Goal: Task Accomplishment & Management: Manage account settings

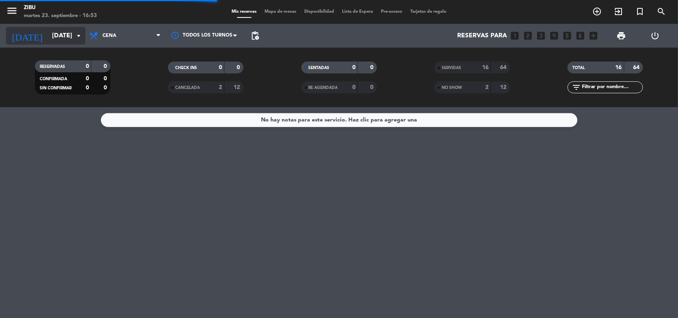
click at [58, 41] on input "[DATE]" at bounding box center [90, 35] width 84 height 15
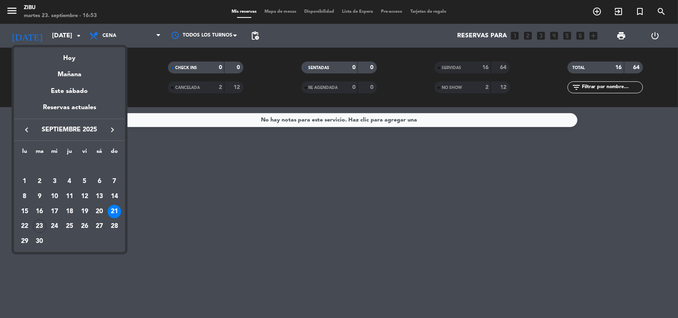
click at [25, 132] on icon "keyboard_arrow_left" at bounding box center [27, 130] width 10 height 10
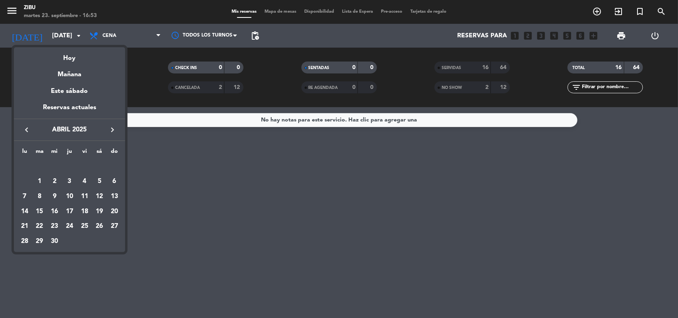
click at [25, 132] on icon "keyboard_arrow_left" at bounding box center [27, 130] width 10 height 10
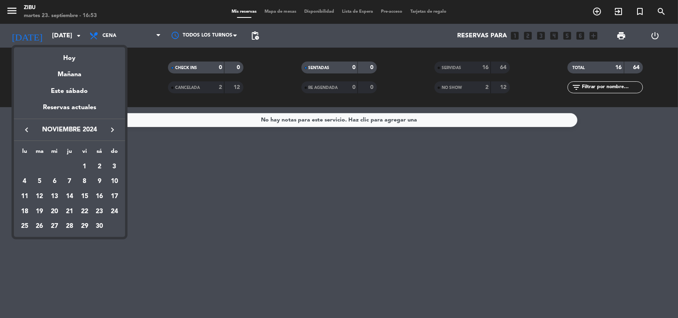
click at [25, 132] on icon "keyboard_arrow_left" at bounding box center [27, 130] width 10 height 10
click at [115, 163] on div "1" at bounding box center [115, 167] width 14 height 14
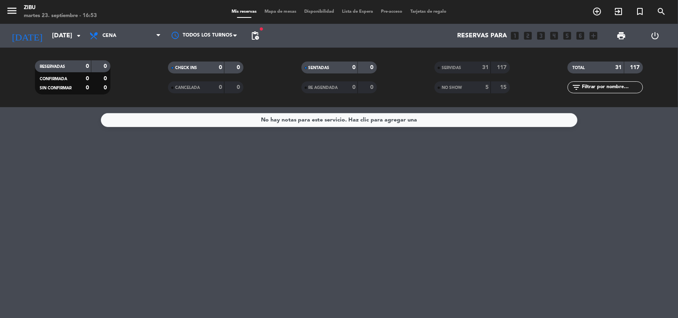
click at [128, 58] on div "RESERVADAS 0 0 CONFIRMADA 0 0 SIN CONFIRMAR 0 0" at bounding box center [72, 78] width 133 height 44
click at [40, 263] on div "No hay notas para este servicio. Haz clic para agregar una" at bounding box center [339, 212] width 678 height 211
click at [59, 34] on input "[DATE]" at bounding box center [90, 35] width 84 height 15
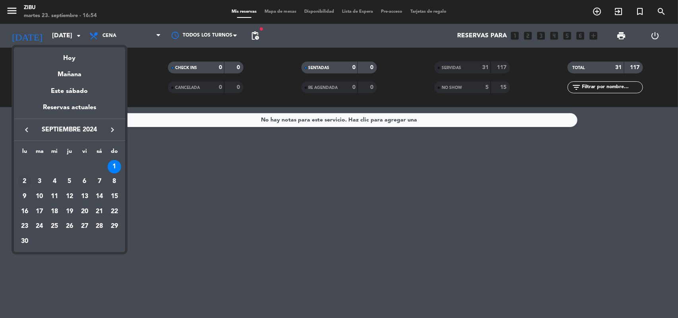
click at [24, 181] on div "2" at bounding box center [25, 182] width 14 height 14
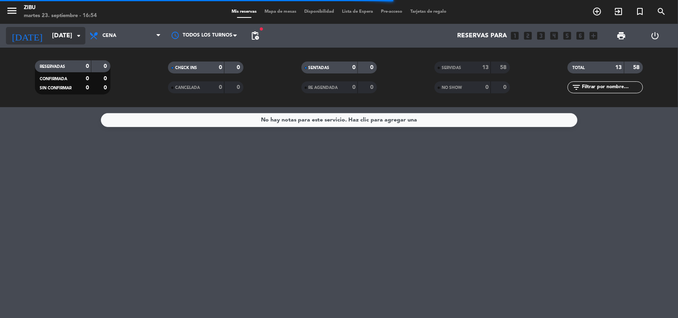
click at [48, 35] on input "[DATE]" at bounding box center [90, 35] width 84 height 15
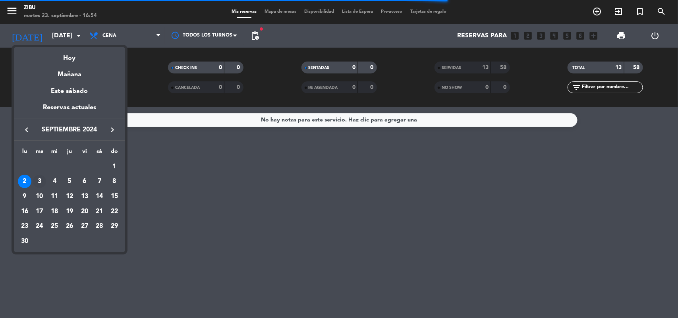
click at [41, 183] on div "3" at bounding box center [40, 182] width 14 height 14
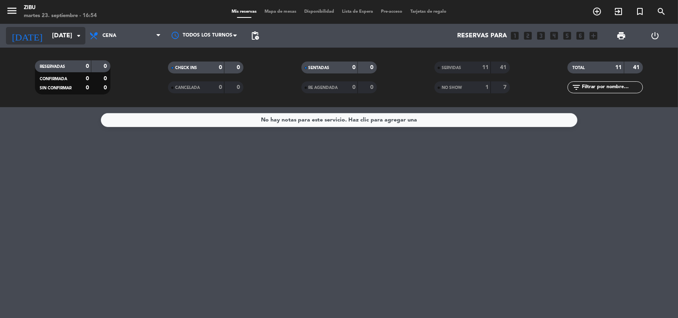
click at [68, 40] on input "[DATE]" at bounding box center [90, 35] width 84 height 15
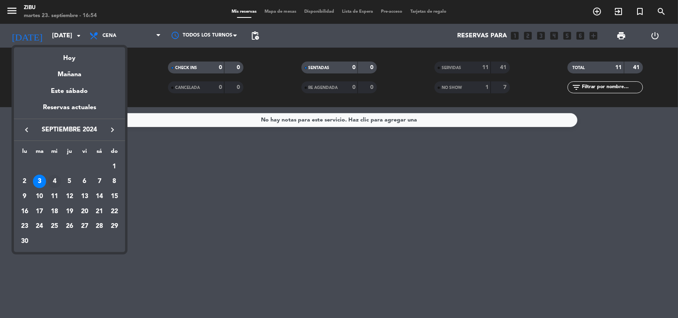
click at [56, 178] on div "4" at bounding box center [55, 182] width 14 height 14
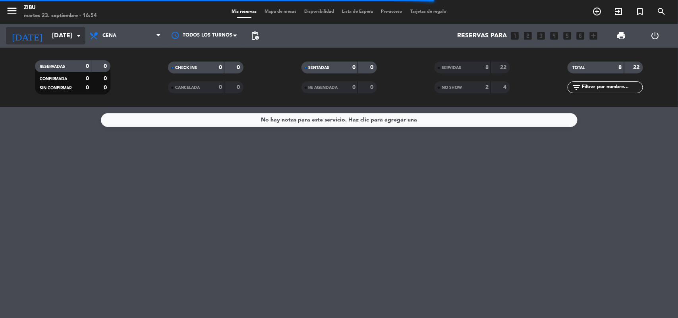
click at [48, 35] on input "[DATE]" at bounding box center [90, 35] width 84 height 15
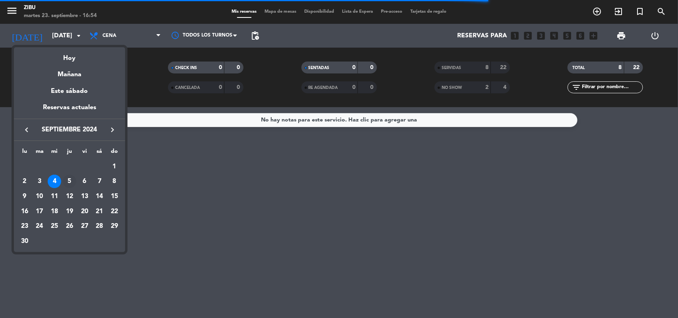
click at [72, 178] on div "5" at bounding box center [70, 182] width 14 height 14
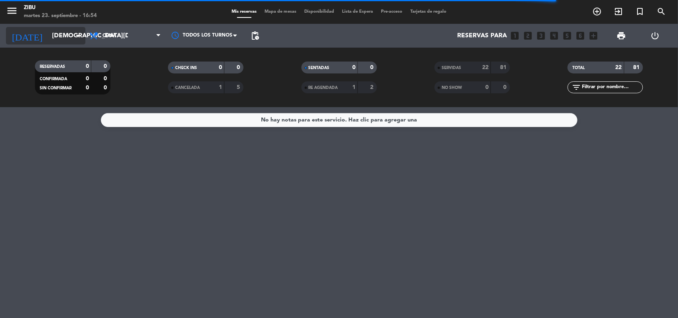
click at [48, 38] on input "[DEMOGRAPHIC_DATA][DATE]" at bounding box center [90, 35] width 84 height 15
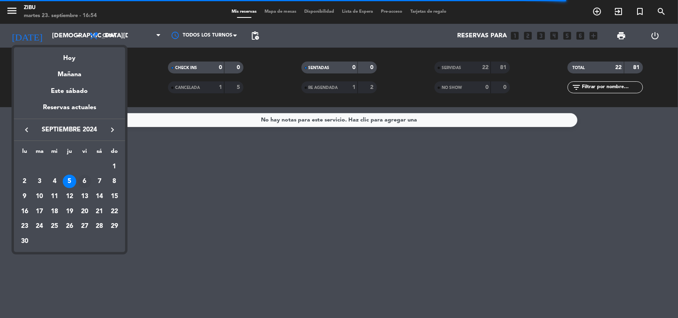
click at [81, 180] on div "6" at bounding box center [85, 182] width 14 height 14
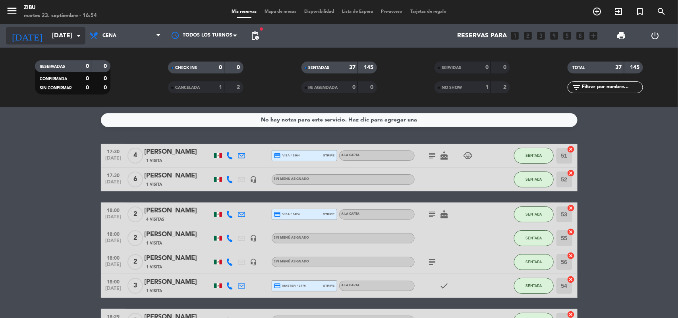
click at [48, 42] on input "[DATE]" at bounding box center [90, 35] width 84 height 15
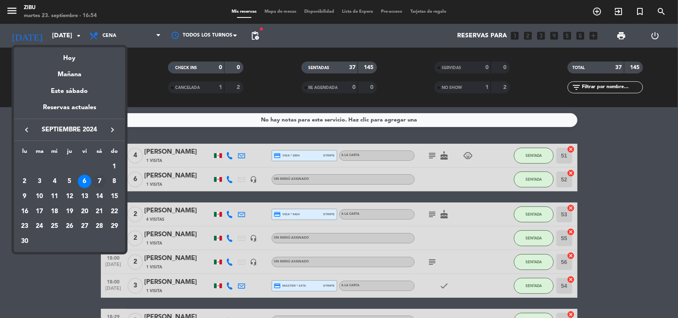
click at [96, 182] on div "7" at bounding box center [100, 182] width 14 height 14
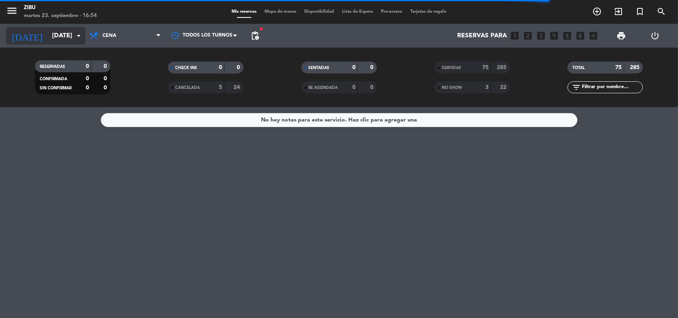
click at [50, 43] on input "[DATE]" at bounding box center [90, 35] width 84 height 15
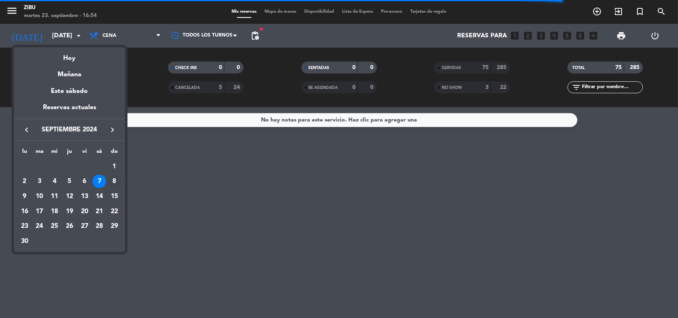
click at [112, 180] on div "8" at bounding box center [115, 182] width 14 height 14
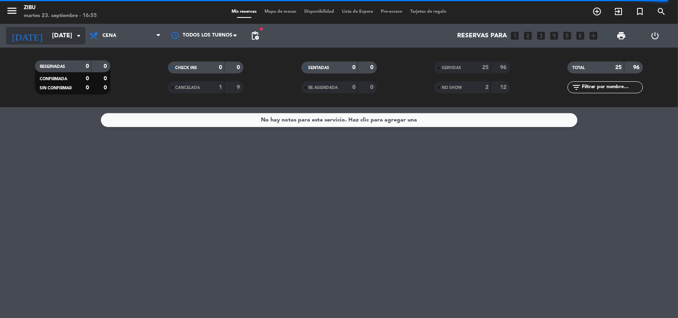
click at [48, 36] on input "[DATE]" at bounding box center [90, 35] width 84 height 15
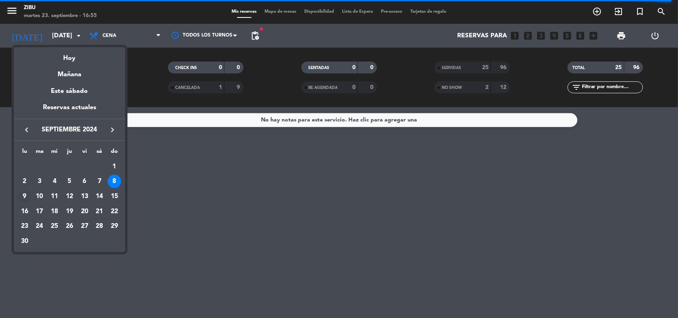
click at [21, 194] on div "9" at bounding box center [25, 197] width 14 height 14
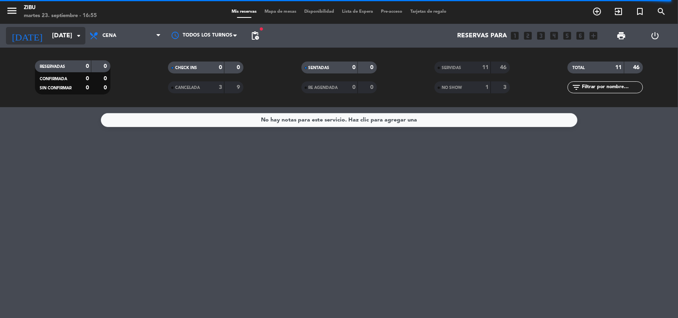
click at [48, 38] on input "[DATE]" at bounding box center [90, 35] width 84 height 15
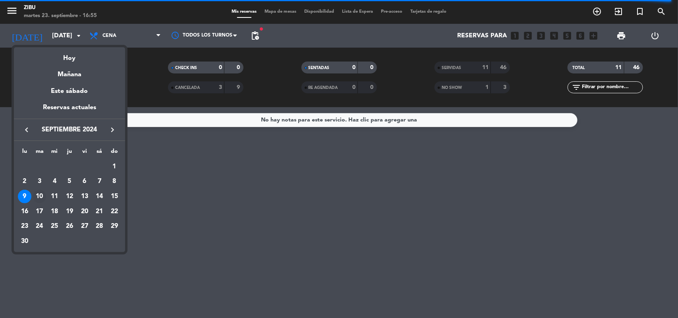
click at [37, 195] on div "10" at bounding box center [40, 197] width 14 height 14
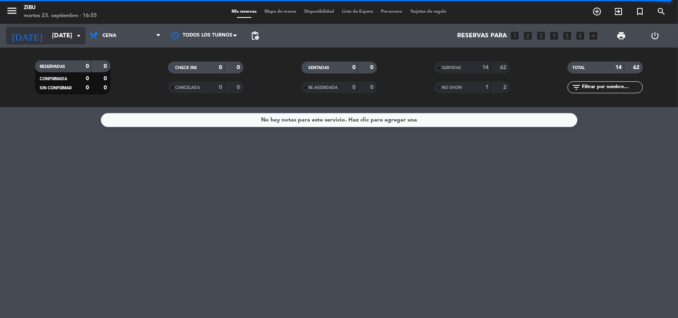
click at [48, 35] on input "[DATE]" at bounding box center [90, 35] width 84 height 15
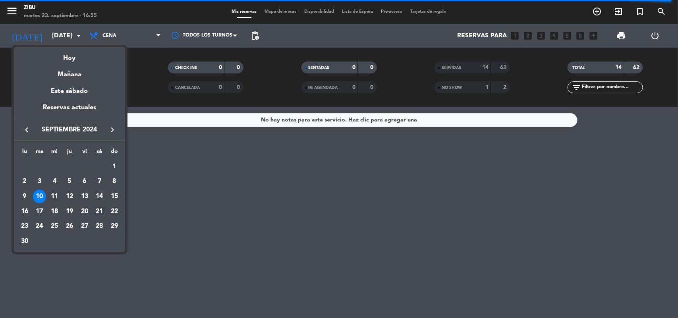
click at [54, 193] on div "11" at bounding box center [55, 197] width 14 height 14
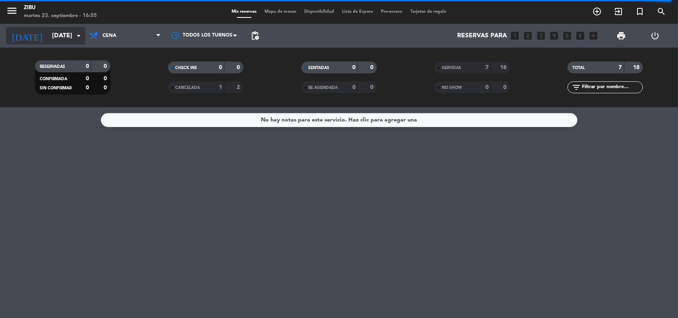
click at [48, 29] on input "[DATE]" at bounding box center [90, 35] width 84 height 15
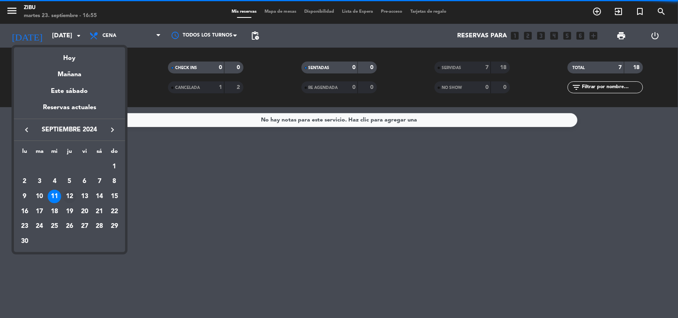
click at [73, 192] on div "12" at bounding box center [70, 197] width 14 height 14
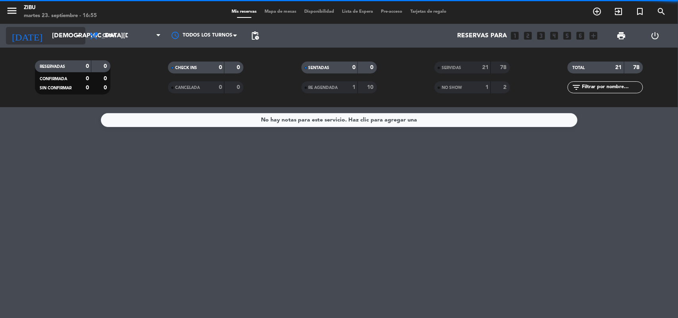
click at [48, 35] on input "[DEMOGRAPHIC_DATA][DATE]" at bounding box center [90, 35] width 84 height 15
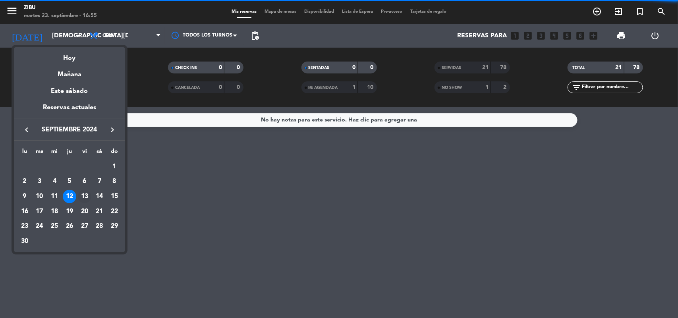
click at [85, 190] on td "13" at bounding box center [84, 196] width 15 height 15
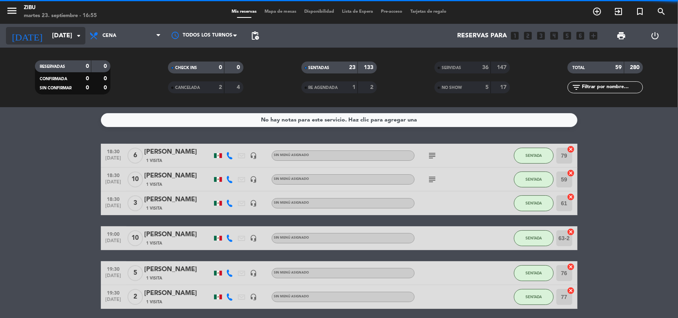
click at [53, 30] on input "[DATE]" at bounding box center [90, 35] width 84 height 15
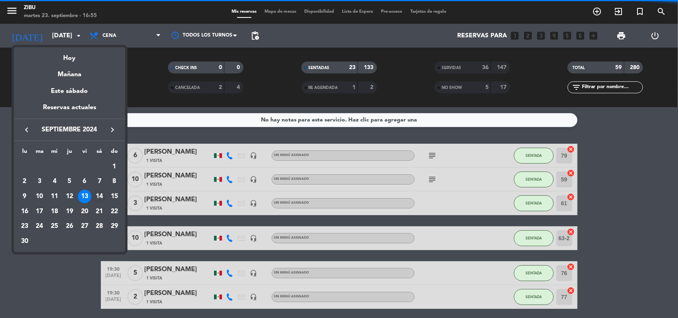
click at [100, 195] on div "14" at bounding box center [100, 197] width 14 height 14
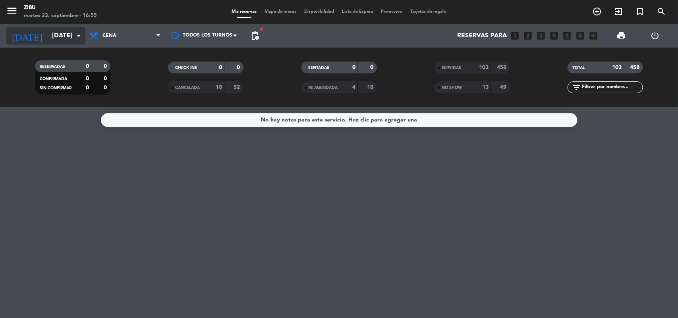
click at [48, 34] on input "[DATE]" at bounding box center [90, 35] width 84 height 15
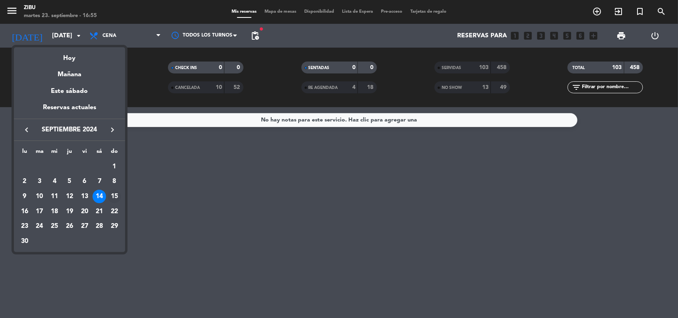
click at [112, 192] on div "15" at bounding box center [115, 197] width 14 height 14
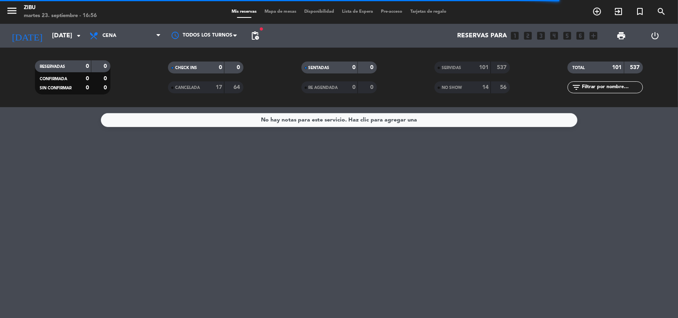
click at [57, 24] on div "[DATE] [DATE] arrow_drop_down" at bounding box center [45, 36] width 79 height 24
click at [52, 37] on input "[DATE]" at bounding box center [90, 35] width 84 height 15
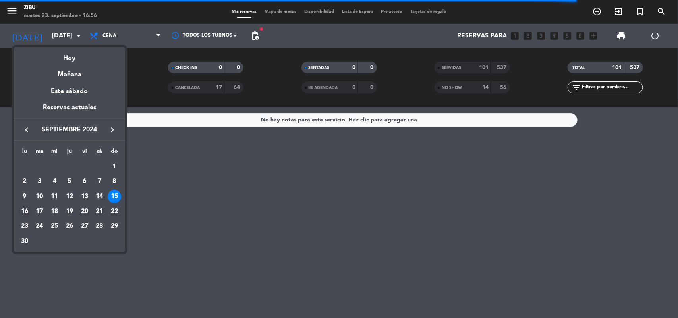
click at [25, 205] on td "16" at bounding box center [24, 211] width 15 height 15
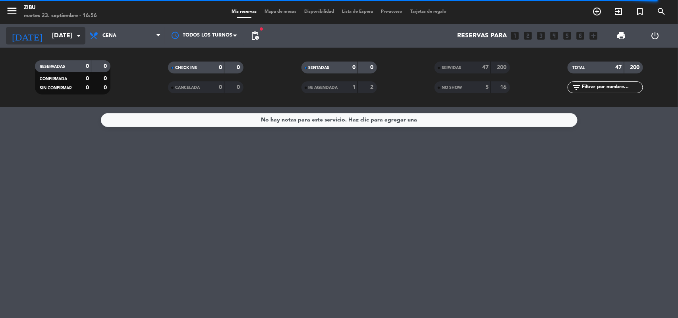
click at [52, 35] on input "[DATE]" at bounding box center [90, 35] width 84 height 15
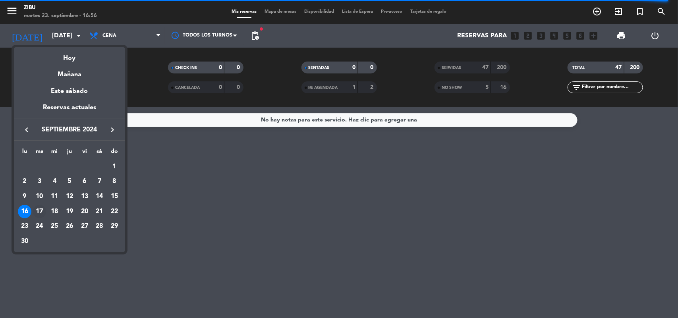
click at [39, 213] on div "17" at bounding box center [40, 212] width 14 height 14
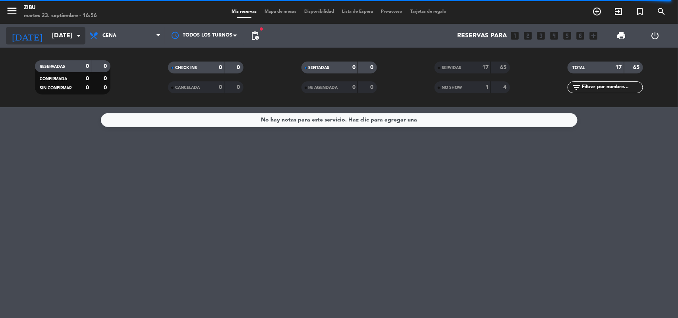
click at [48, 37] on input "[DATE]" at bounding box center [90, 35] width 84 height 15
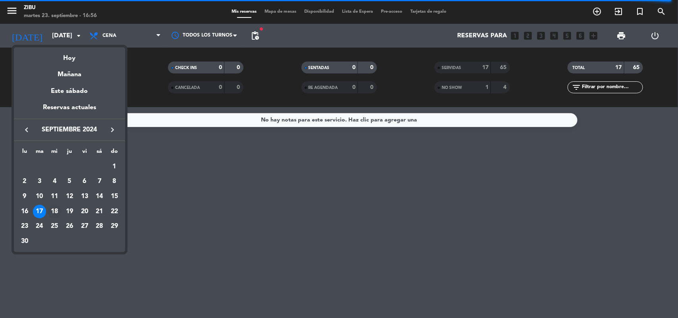
click at [56, 209] on div "18" at bounding box center [55, 212] width 14 height 14
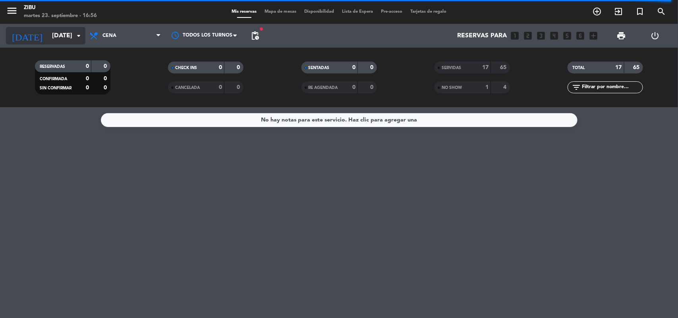
click at [48, 34] on input "[DATE]" at bounding box center [90, 35] width 84 height 15
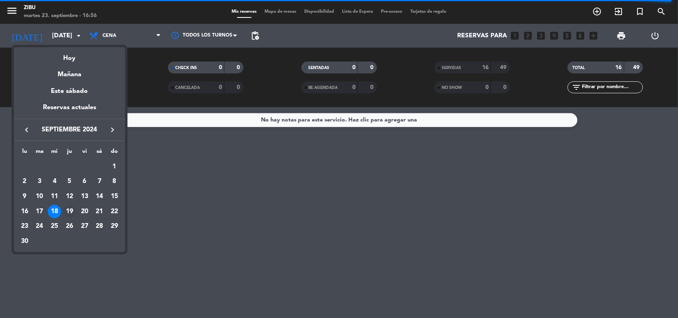
click at [70, 209] on div "19" at bounding box center [70, 212] width 14 height 14
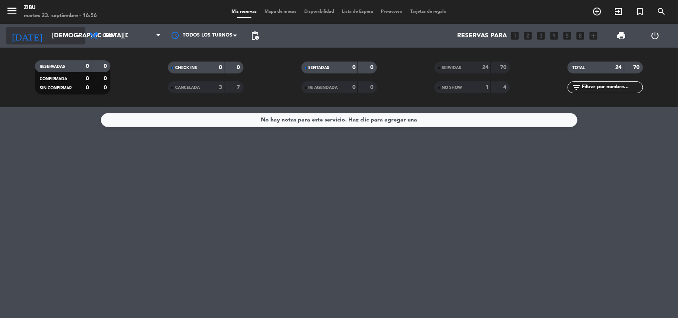
click at [48, 32] on input "[DEMOGRAPHIC_DATA][DATE]" at bounding box center [90, 35] width 84 height 15
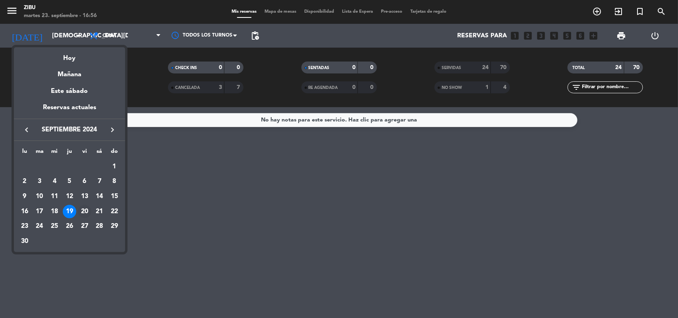
click at [89, 212] on div "20" at bounding box center [85, 212] width 14 height 14
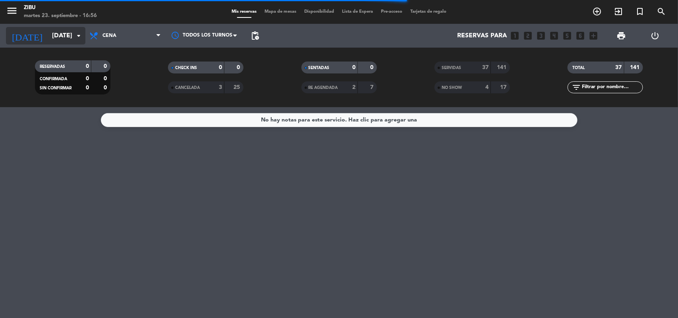
click at [48, 39] on input "[DATE]" at bounding box center [90, 35] width 84 height 15
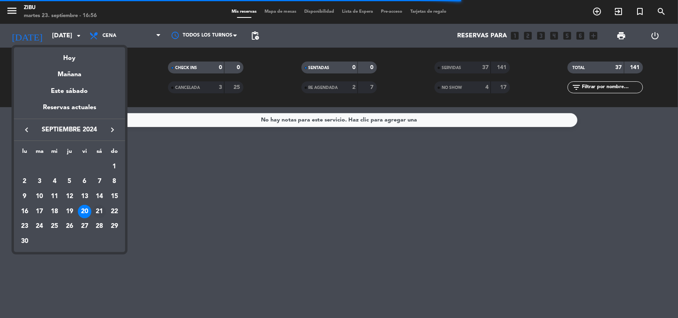
click at [99, 212] on div "21" at bounding box center [100, 212] width 14 height 14
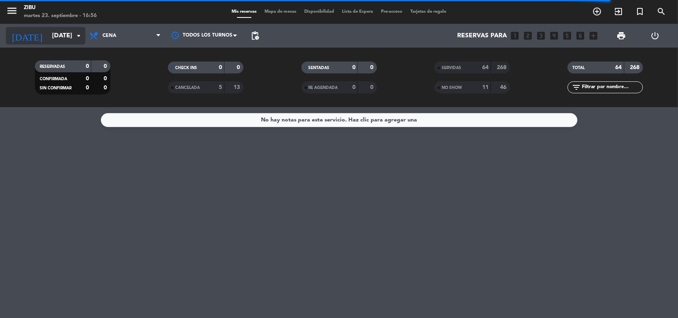
click at [60, 32] on input "[DATE]" at bounding box center [90, 35] width 84 height 15
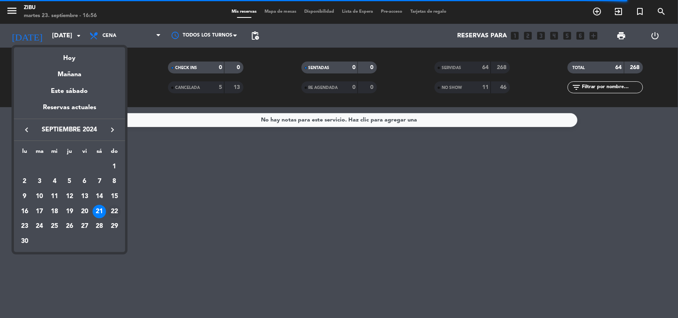
click at [120, 209] on div "22" at bounding box center [115, 212] width 14 height 14
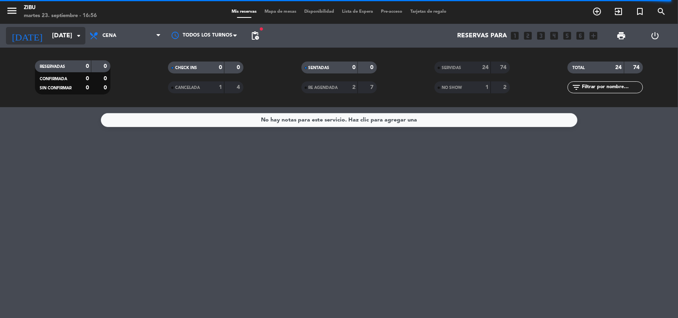
click at [52, 34] on input "[DATE]" at bounding box center [90, 35] width 84 height 15
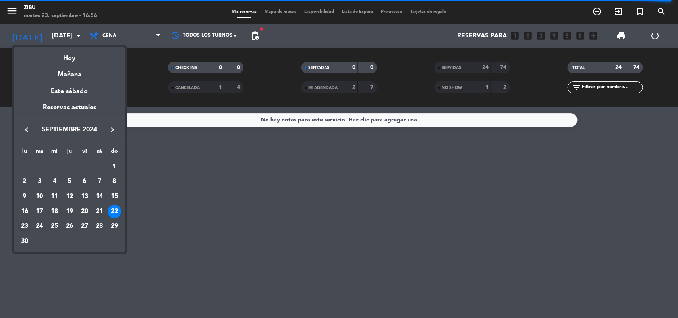
click at [23, 229] on div "23" at bounding box center [25, 227] width 14 height 14
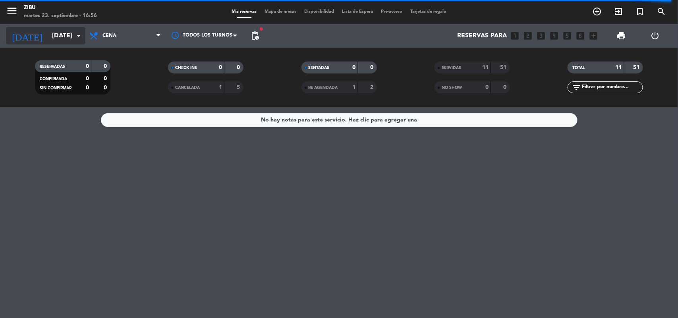
click at [48, 40] on input "[DATE]" at bounding box center [90, 35] width 84 height 15
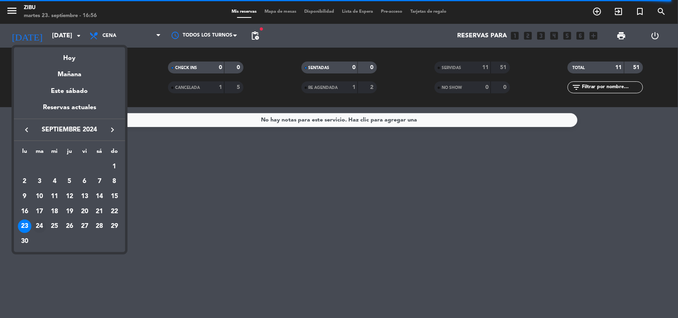
click at [41, 223] on div "24" at bounding box center [40, 227] width 14 height 14
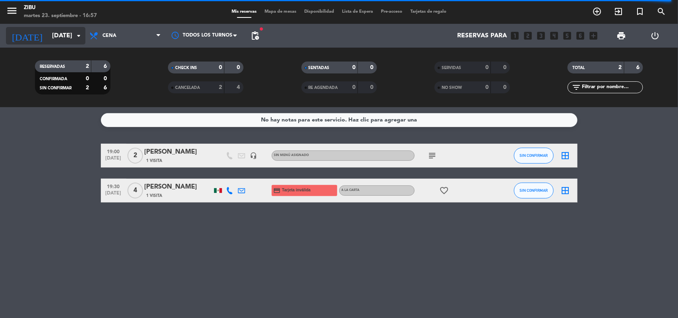
click at [60, 37] on input "[DATE]" at bounding box center [90, 35] width 84 height 15
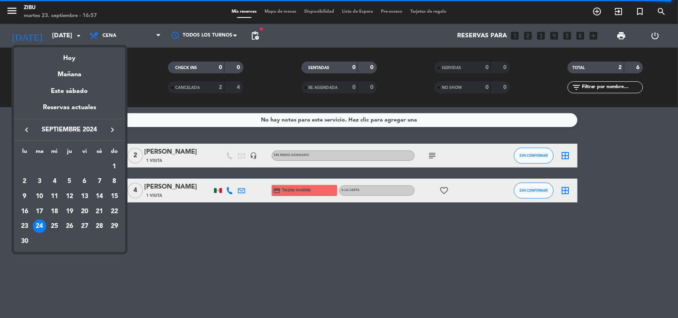
click at [52, 228] on div "25" at bounding box center [55, 227] width 14 height 14
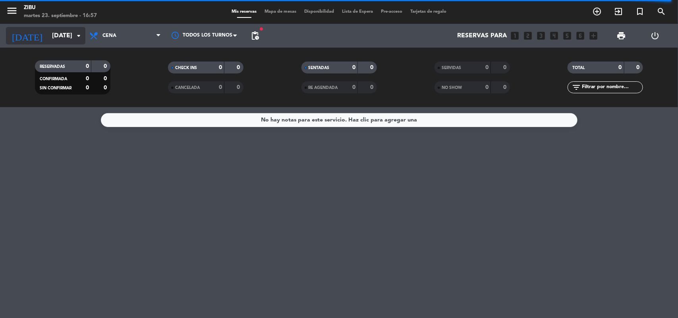
click at [59, 35] on input "[DATE]" at bounding box center [90, 35] width 84 height 15
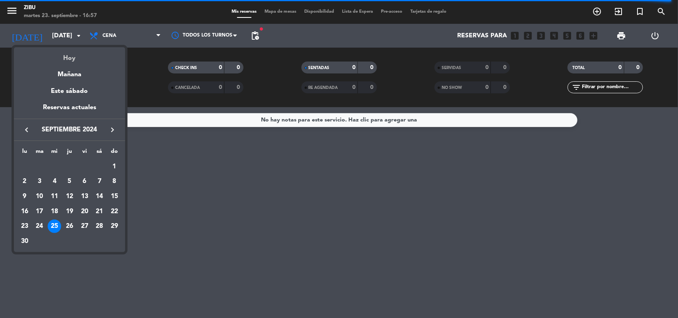
click at [72, 58] on div "Hoy" at bounding box center [69, 55] width 111 height 16
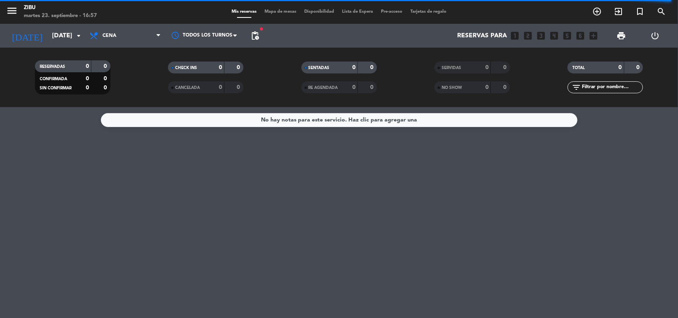
type input "[DATE]"
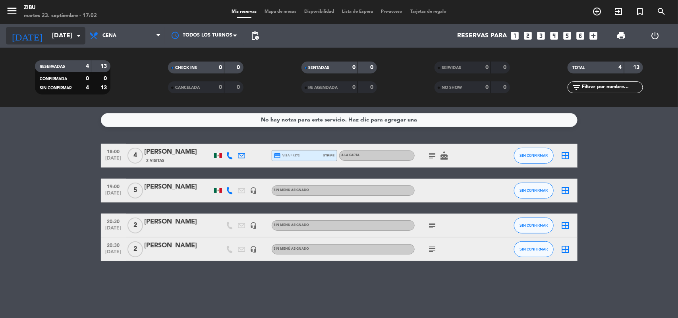
click at [50, 42] on input "[DATE]" at bounding box center [90, 35] width 84 height 15
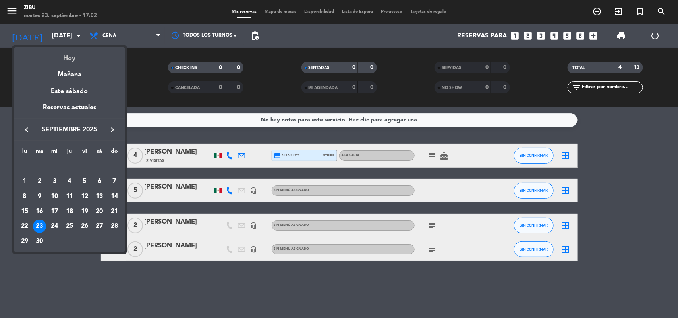
click at [82, 56] on div "Hoy" at bounding box center [69, 55] width 111 height 16
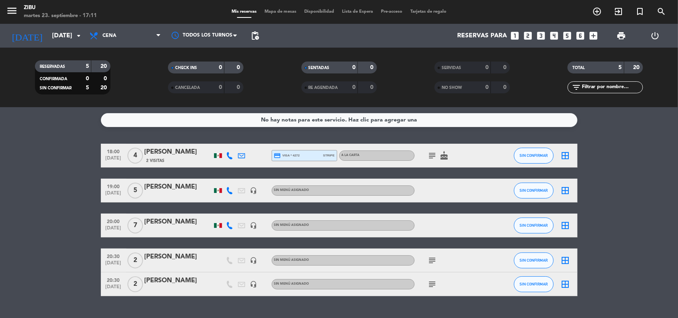
click at [33, 209] on bookings-row "18:00 [DATE] 4 [PERSON_NAME] 2 Visitas credit_card visa * 4272 stripe A LA CART…" at bounding box center [339, 220] width 678 height 153
click at [120, 261] on span "[DATE]" at bounding box center [114, 265] width 20 height 9
click at [112, 282] on span "20:30" at bounding box center [114, 279] width 20 height 9
click at [523, 39] on icon "looks_two" at bounding box center [528, 36] width 10 height 10
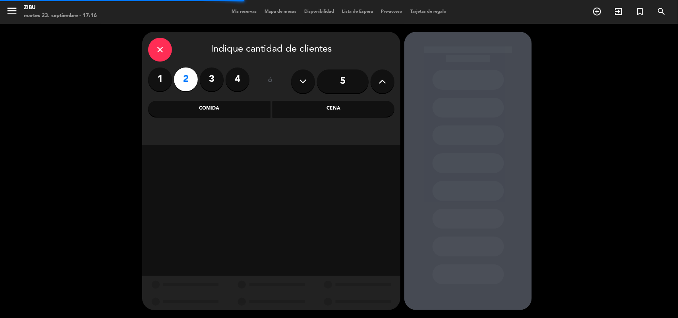
click at [342, 110] on div "Cena" at bounding box center [334, 109] width 122 height 16
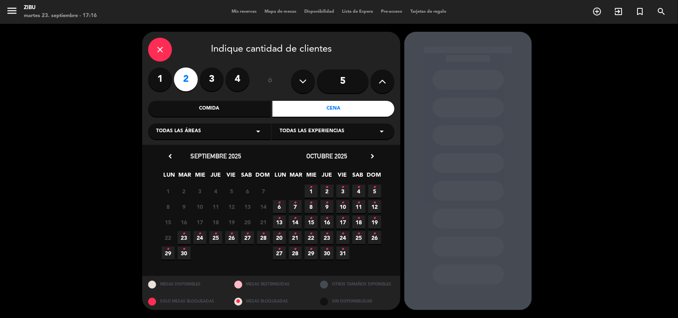
click at [202, 240] on span "24 •" at bounding box center [199, 237] width 13 height 13
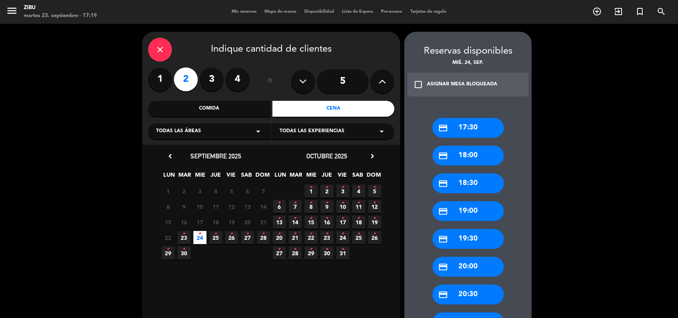
click at [483, 258] on div "credit_card 20:00" at bounding box center [469, 267] width 72 height 20
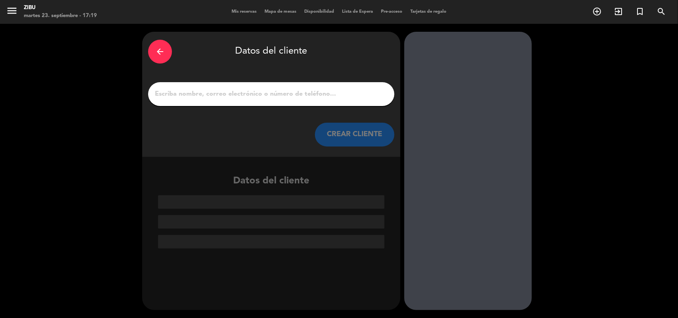
click at [191, 89] on input "1" at bounding box center [271, 94] width 234 height 11
paste input "[PERSON_NAME]"
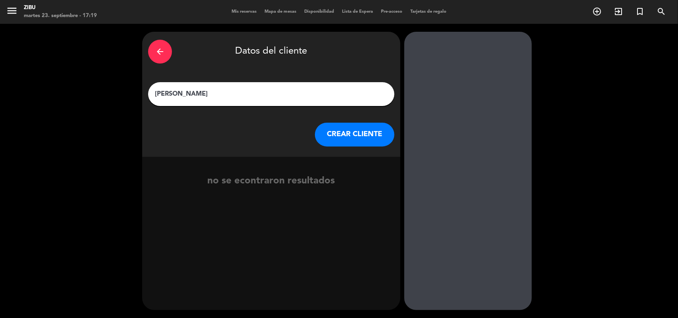
type input "[PERSON_NAME]"
click at [364, 143] on button "CREAR CLIENTE" at bounding box center [354, 135] width 79 height 24
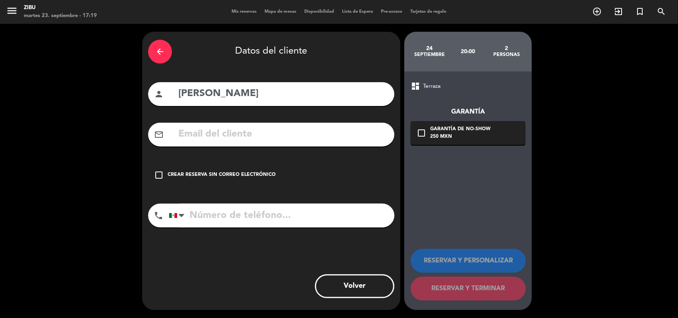
click at [234, 175] on div "Crear reserva sin correo electrónico" at bounding box center [222, 175] width 108 height 8
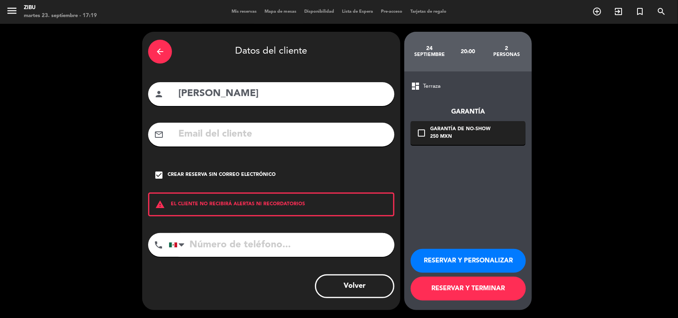
click at [216, 250] on input "tel" at bounding box center [282, 245] width 226 height 24
paste input "744 164 2449"
type input "744 164 2449"
click at [507, 293] on button "RESERVAR Y TERMINAR" at bounding box center [468, 289] width 115 height 24
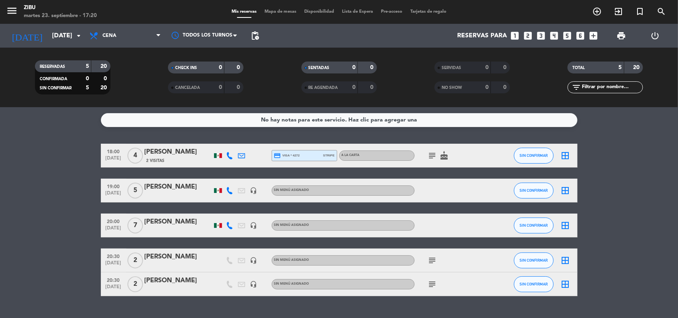
click at [569, 35] on icon "looks_5" at bounding box center [568, 36] width 10 height 10
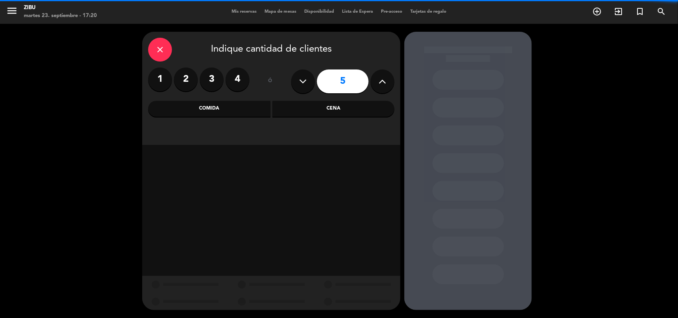
click at [363, 115] on div "Cena" at bounding box center [334, 109] width 122 height 16
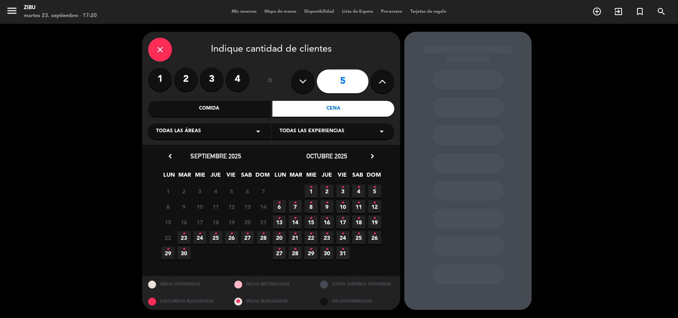
click at [185, 235] on icon "•" at bounding box center [184, 234] width 3 height 13
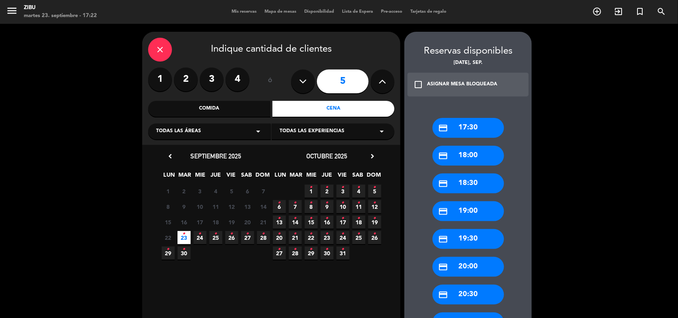
click at [481, 314] on div "credit_card 21:00" at bounding box center [469, 323] width 72 height 20
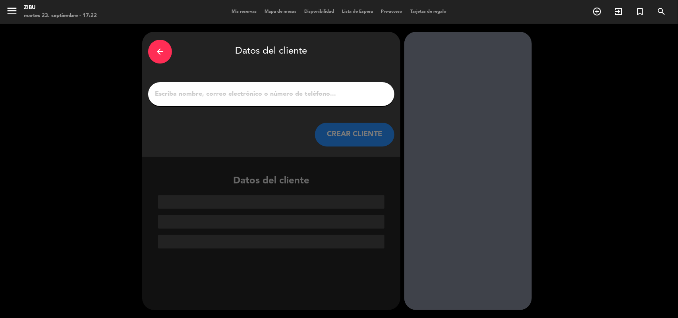
click at [348, 89] on input "1" at bounding box center [271, 94] width 234 height 11
paste input "[PERSON_NAME]"
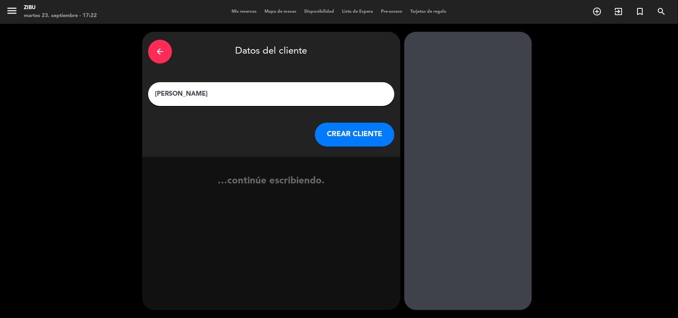
type input "[PERSON_NAME]"
click at [371, 128] on button "CREAR CLIENTE" at bounding box center [354, 135] width 79 height 24
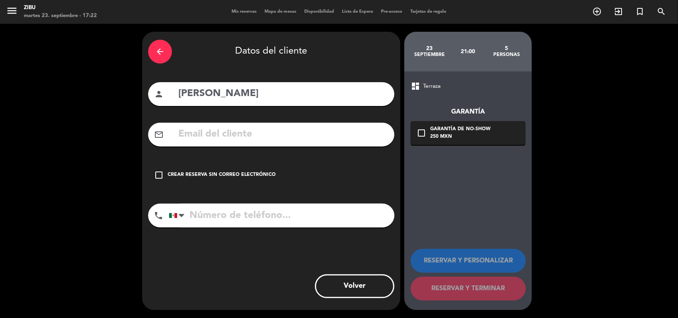
click at [223, 178] on div "Crear reserva sin correo electrónico" at bounding box center [222, 175] width 108 height 8
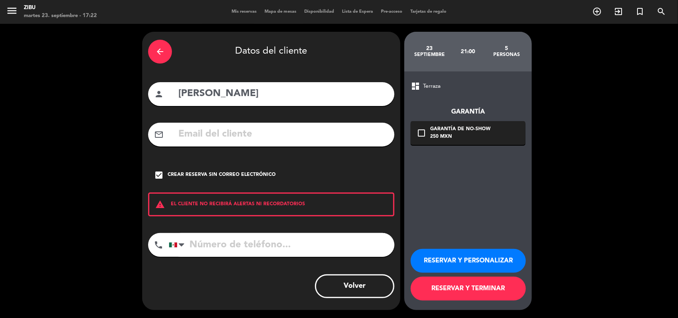
click at [217, 238] on input "tel" at bounding box center [282, 245] width 226 height 24
paste input "55 8069 7202"
type input "55 8069 7202"
click at [474, 285] on button "RESERVAR Y TERMINAR" at bounding box center [468, 289] width 115 height 24
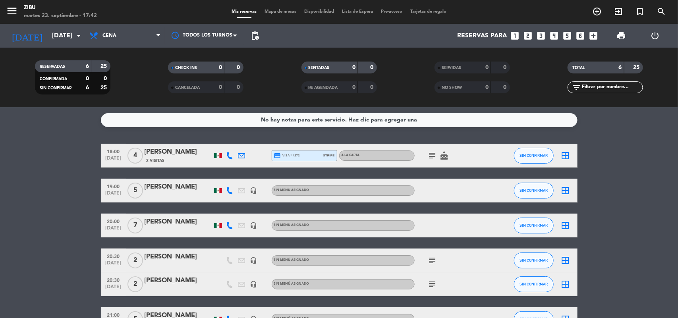
click at [66, 141] on div "No hay notas para este servicio. Haz clic para agregar una 18:00 [DATE] 4 [PERS…" at bounding box center [339, 212] width 678 height 211
click at [7, 202] on bookings-row "18:00 [DATE] 4 [PERSON_NAME] 2 Visitas credit_card visa * 4272 stripe A LA CART…" at bounding box center [339, 238] width 678 height 188
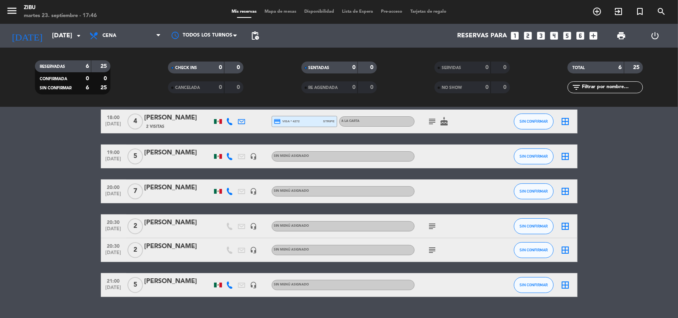
scroll to position [33, 0]
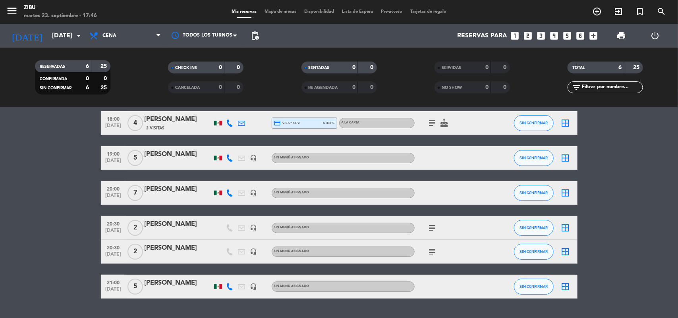
click at [36, 213] on bookings-row "18:00 [DATE] 4 [PERSON_NAME] 2 Visitas credit_card visa * 4272 stripe A LA CART…" at bounding box center [339, 205] width 678 height 188
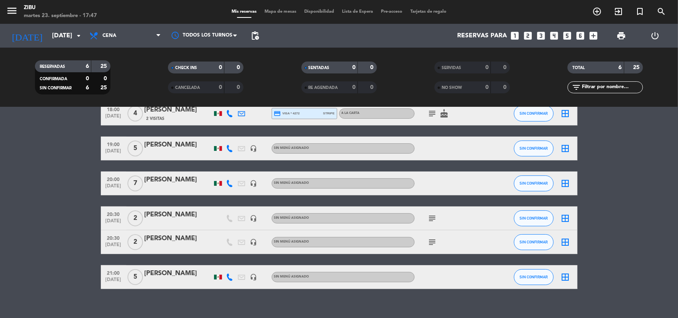
scroll to position [52, 0]
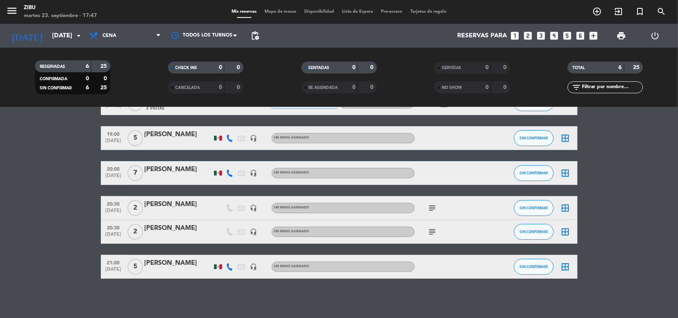
click at [176, 271] on div at bounding box center [179, 272] width 68 height 6
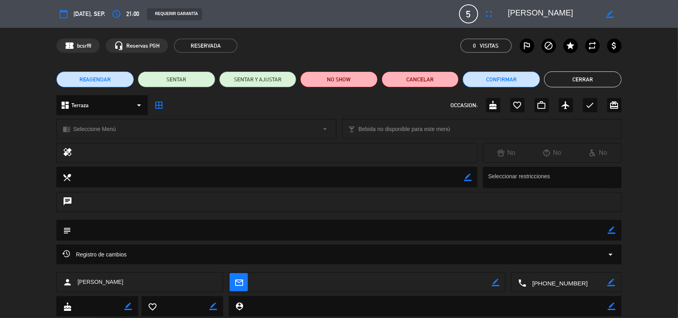
click at [608, 14] on icon "border_color" at bounding box center [611, 14] width 8 height 8
drag, startPoint x: 598, startPoint y: 12, endPoint x: 454, endPoint y: 36, distance: 145.7
click at [454, 36] on div "calendar_today [DATE], sep. access_time 21:00 REQUERIR GARANTÍA 5 [PERSON_NAME]…" at bounding box center [339, 159] width 678 height 318
click at [571, 83] on button "Cerrar" at bounding box center [582, 80] width 77 height 16
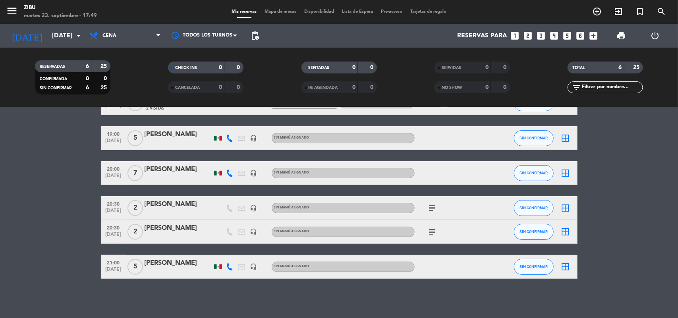
click at [62, 213] on bookings-row "18:00 [DATE] 4 [PERSON_NAME] 2 Visitas credit_card visa * 4272 stripe A LA CART…" at bounding box center [339, 185] width 678 height 188
click at [596, 178] on bookings-row "18:00 [DATE] 4 [PERSON_NAME] 2 Visitas credit_card visa * 4272 stripe A LA CART…" at bounding box center [339, 185] width 678 height 188
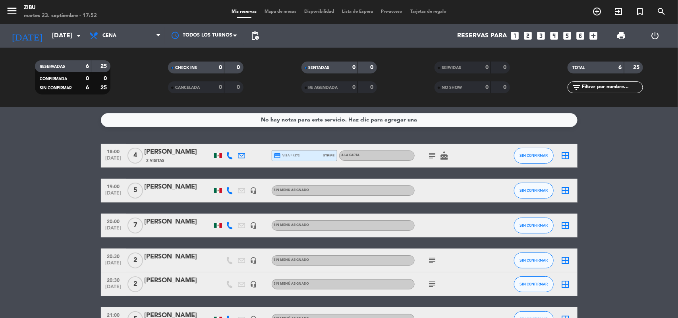
click at [184, 195] on div at bounding box center [179, 196] width 68 height 6
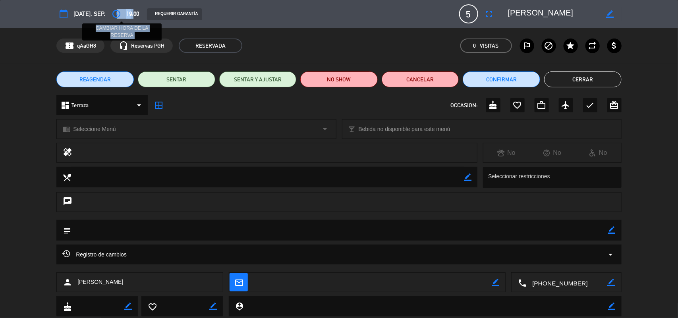
drag, startPoint x: 135, startPoint y: 15, endPoint x: 119, endPoint y: 11, distance: 16.3
click at [119, 11] on div "access_time CAMBIAR HORA DE LA RESERVA 19:00" at bounding box center [124, 14] width 30 height 14
click at [119, 11] on icon "access_time" at bounding box center [117, 14] width 10 height 10
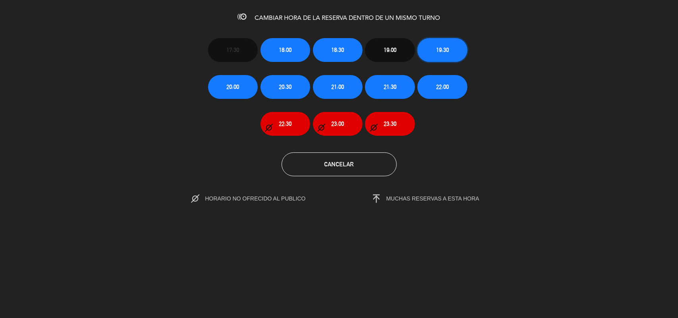
click at [444, 55] on button "19:30" at bounding box center [443, 50] width 50 height 24
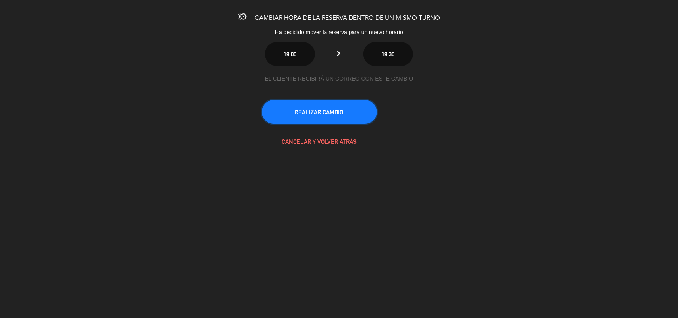
click at [338, 116] on button "REALIZAR CAMBIO" at bounding box center [319, 112] width 115 height 24
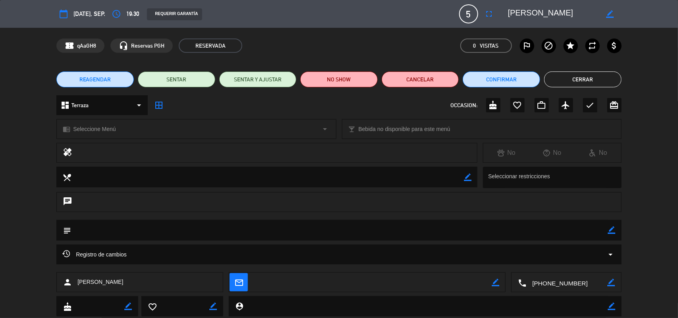
click at [577, 79] on button "Cerrar" at bounding box center [582, 80] width 77 height 16
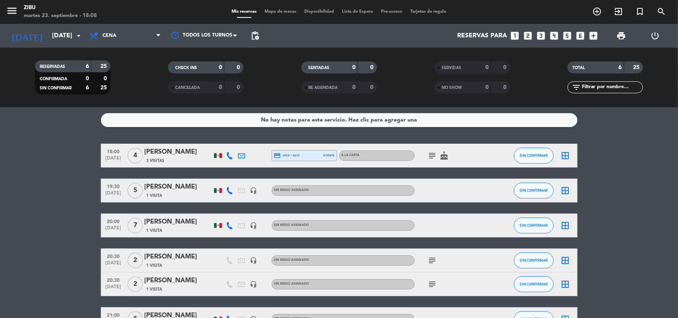
click at [77, 141] on div "No hay notas para este servicio. Haz clic para agregar una 18:00 [DATE] 4 [PERS…" at bounding box center [339, 212] width 678 height 211
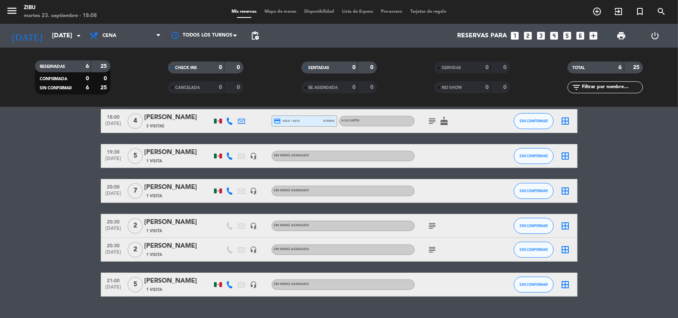
scroll to position [33, 0]
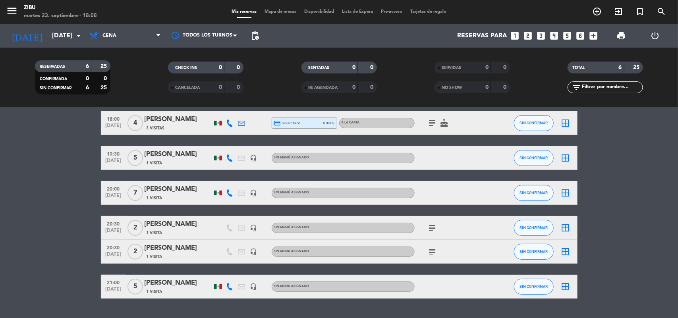
click at [422, 121] on div "subject cake" at bounding box center [451, 122] width 72 height 23
click at [427, 120] on span "subject" at bounding box center [433, 123] width 12 height 10
click at [432, 123] on icon "subject" at bounding box center [433, 123] width 10 height 10
click at [14, 207] on bookings-row "18:00 [DATE] 4 [PERSON_NAME] 3 Visitas credit_card visa * 4272 stripe A LA CART…" at bounding box center [339, 205] width 678 height 188
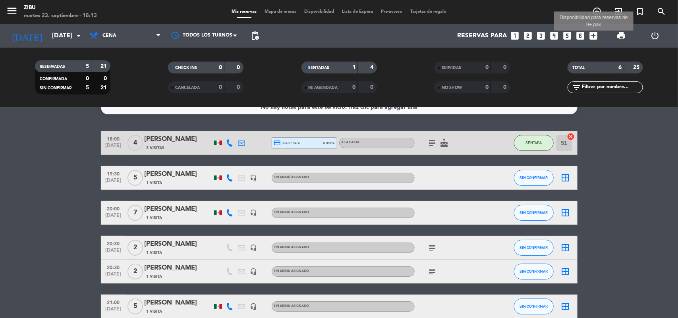
click at [593, 33] on icon "add_box" at bounding box center [594, 36] width 10 height 10
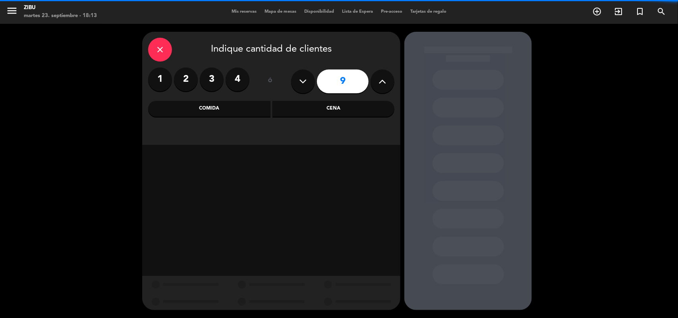
click at [290, 76] on div "1 2 3 4 ó 9" at bounding box center [271, 82] width 246 height 28
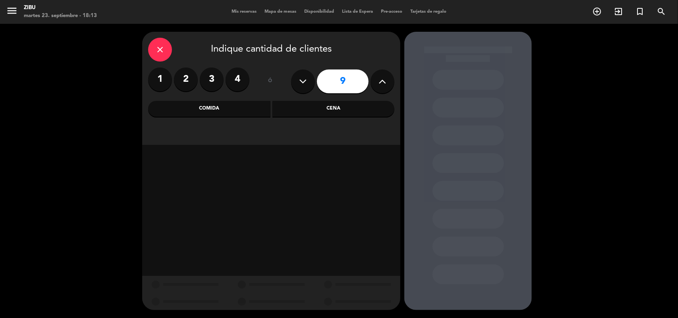
click at [300, 82] on icon at bounding box center [304, 81] width 8 height 12
type input "7"
click at [344, 102] on div "Cena" at bounding box center [334, 109] width 122 height 16
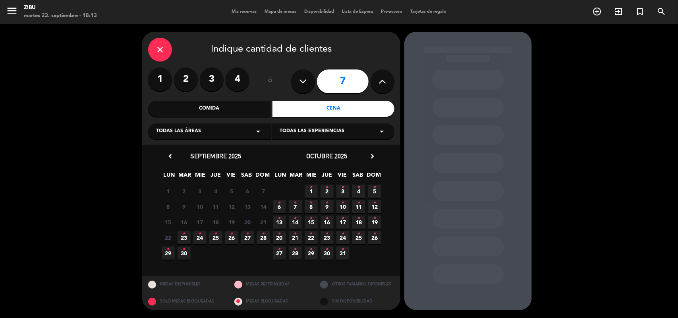
click at [250, 238] on span "27 •" at bounding box center [247, 237] width 13 height 13
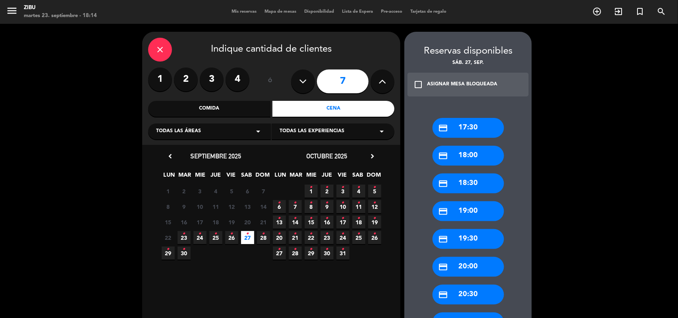
click at [465, 265] on div "credit_card 20:00" at bounding box center [469, 267] width 72 height 20
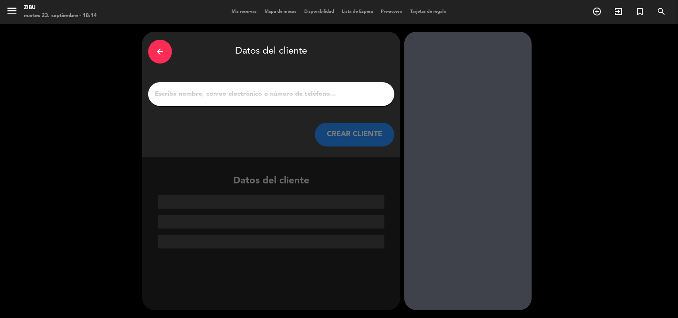
click at [354, 95] on input "1" at bounding box center [271, 94] width 234 height 11
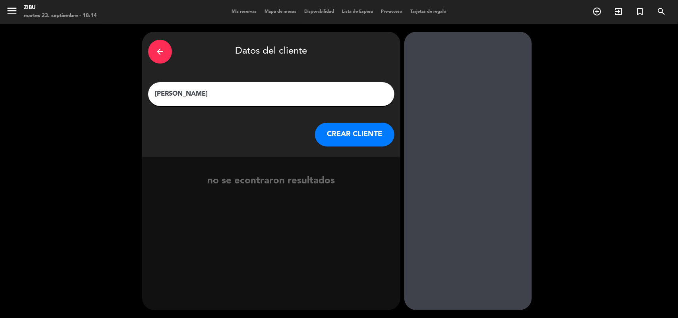
type input "[PERSON_NAME]"
click at [356, 142] on button "CREAR CLIENTE" at bounding box center [354, 135] width 79 height 24
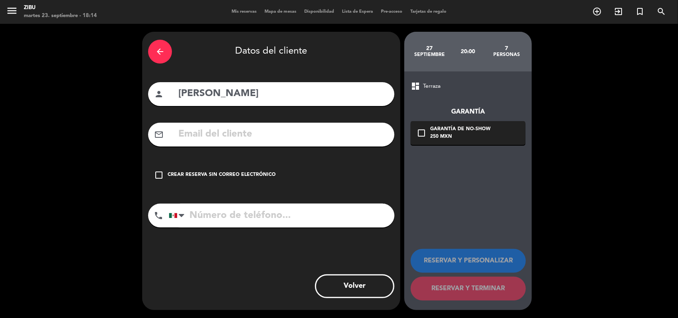
click at [298, 228] on div "phone [GEOGRAPHIC_DATA] +1 [GEOGRAPHIC_DATA] +44 [GEOGRAPHIC_DATA] ([GEOGRAPHIC…" at bounding box center [271, 218] width 246 height 29
click at [293, 209] on input "tel" at bounding box center [282, 216] width 226 height 24
type input "7771354686"
click at [220, 174] on div "Crear reserva sin correo electrónico" at bounding box center [222, 175] width 108 height 8
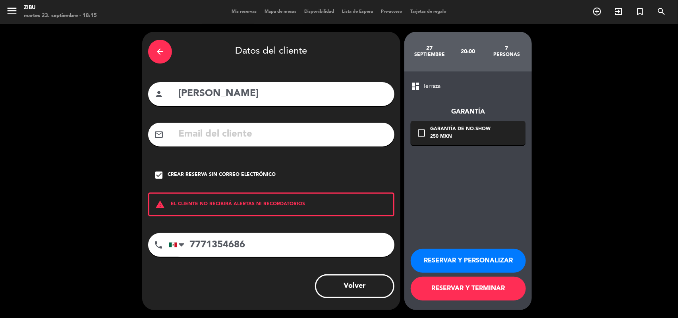
click at [481, 263] on button "RESERVAR Y PERSONALIZAR" at bounding box center [468, 261] width 115 height 24
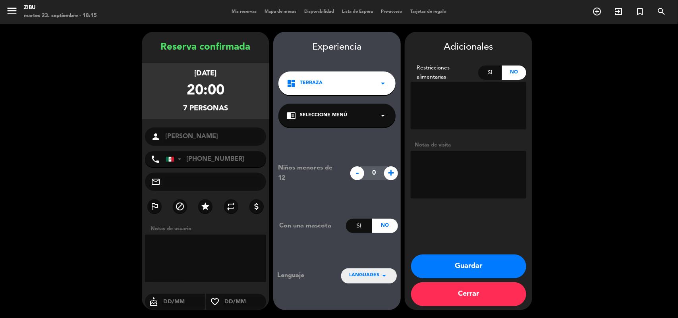
click at [471, 178] on textarea at bounding box center [469, 175] width 116 height 48
type textarea "Cumpleaños"
click at [460, 264] on button "Guardar" at bounding box center [468, 267] width 115 height 24
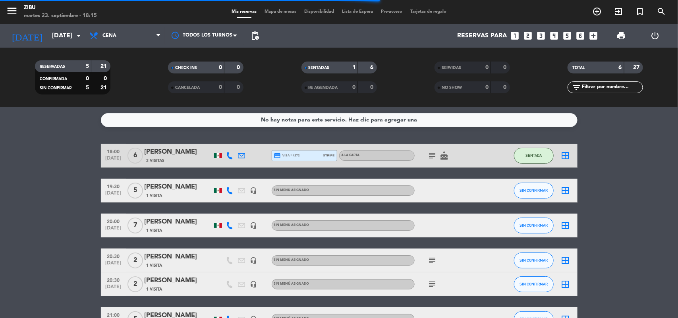
click at [66, 209] on bookings-row "18:00 [DATE] 6 [PERSON_NAME] 3 Visitas credit_card visa * 4272 stripe A LA CART…" at bounding box center [339, 238] width 678 height 188
click at [42, 186] on bookings-row "18:00 [DATE] 6 [PERSON_NAME] 3 Visitas credit_card visa * 4272 stripe A LA CART…" at bounding box center [339, 238] width 678 height 188
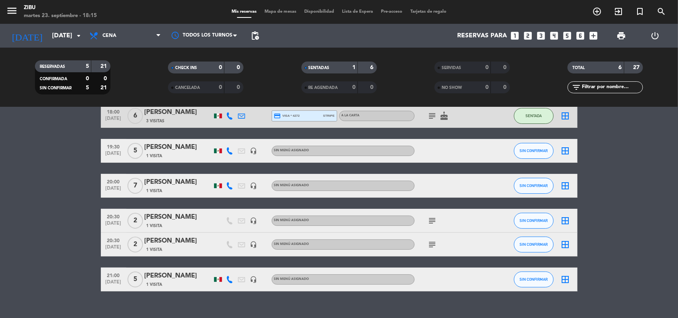
scroll to position [52, 0]
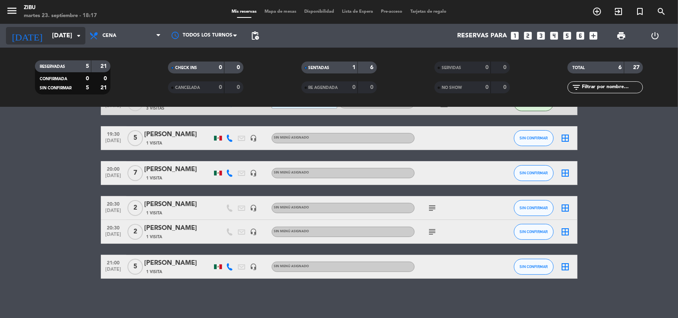
click at [45, 44] on div "[DATE] [DATE] arrow_drop_down" at bounding box center [45, 35] width 79 height 17
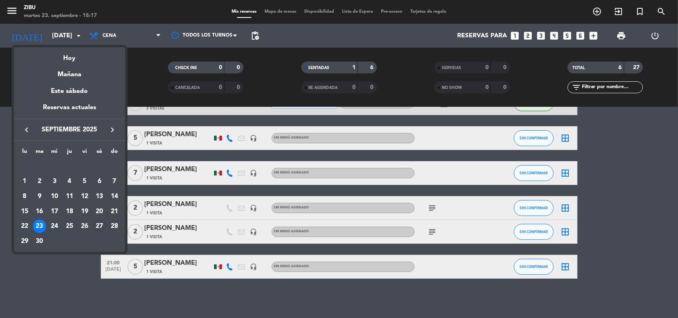
click at [100, 228] on div "27" at bounding box center [100, 227] width 14 height 14
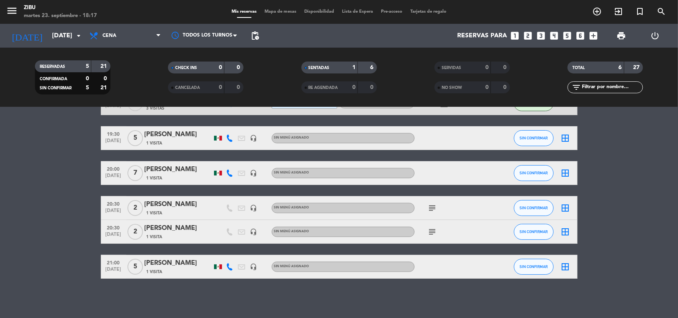
type input "[DATE]"
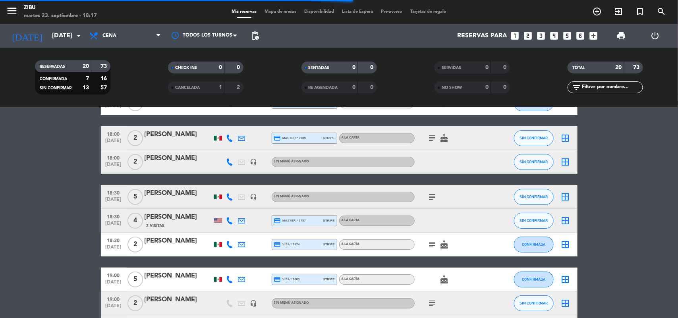
click at [528, 32] on icon "looks_two" at bounding box center [528, 36] width 10 height 10
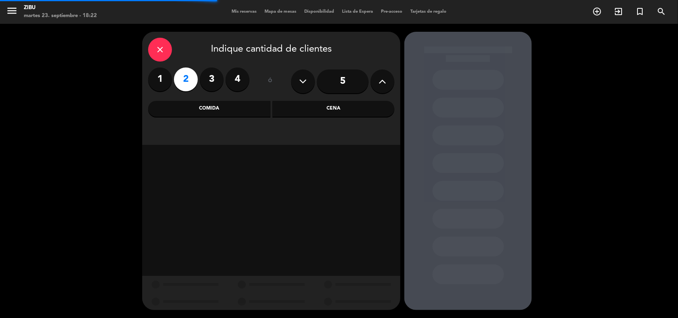
click at [332, 111] on div "Cena" at bounding box center [334, 109] width 122 height 16
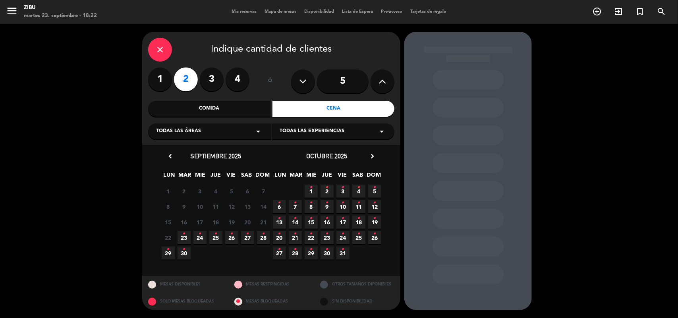
click at [205, 235] on span "24 •" at bounding box center [199, 237] width 13 height 13
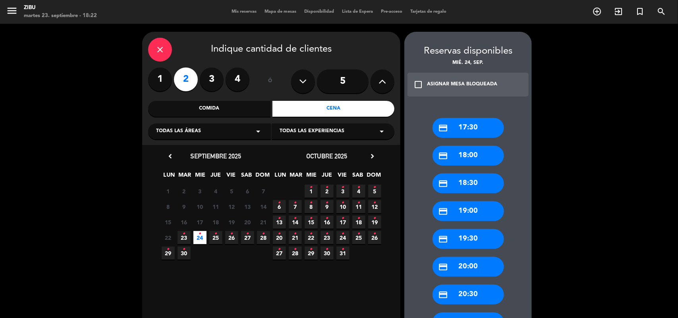
click at [535, 245] on booking-flow-slot-selector "Reservas disponibles mié. 24, sep. check_box_outline_blank ASIGNAR MESA BLOQUEA…" at bounding box center [470, 273] width 132 height 482
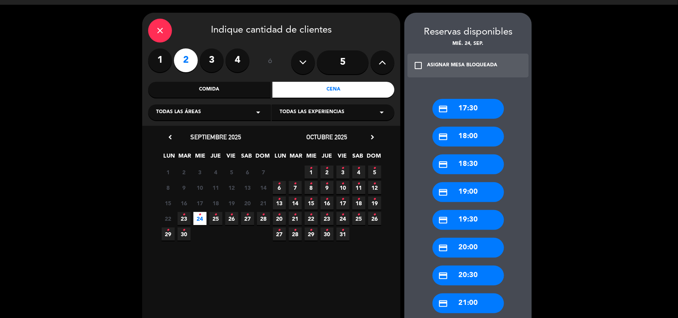
scroll to position [20, 0]
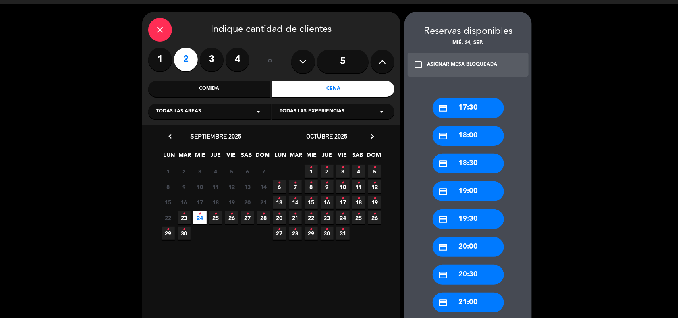
click at [459, 301] on div "credit_card 21:00" at bounding box center [469, 303] width 72 height 20
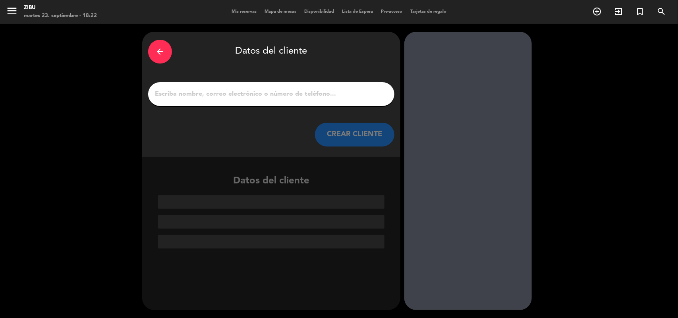
scroll to position [0, 0]
click at [217, 106] on div at bounding box center [271, 94] width 246 height 24
click at [219, 96] on input "1" at bounding box center [271, 94] width 234 height 11
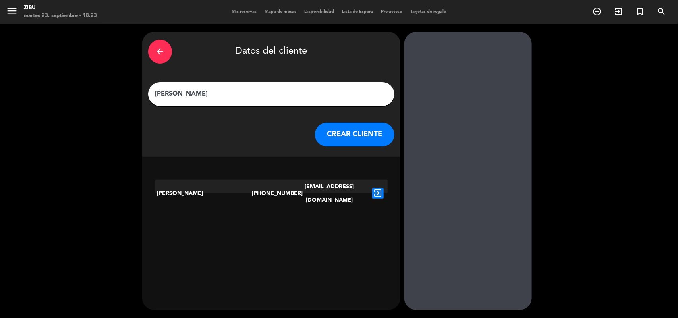
type input "[PERSON_NAME]"
click at [379, 188] on icon "exit_to_app" at bounding box center [378, 193] width 12 height 10
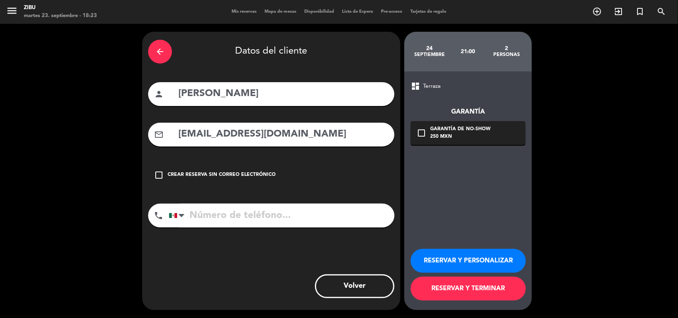
type input "[PHONE_NUMBER]"
click at [470, 259] on button "RESERVAR Y PERSONALIZAR" at bounding box center [468, 261] width 115 height 24
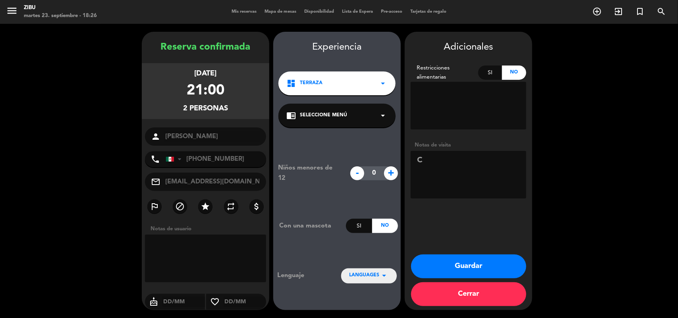
click at [470, 155] on textarea at bounding box center [469, 175] width 116 height 48
type textarea "i"
type textarea "Cumpleaños de su esposa"
click at [491, 263] on button "Guardar" at bounding box center [468, 267] width 115 height 24
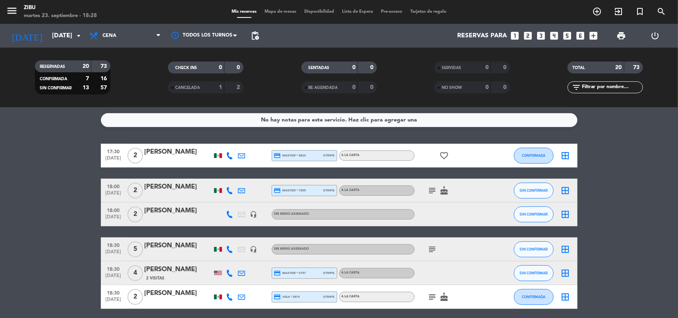
click at [65, 110] on div "No hay notas para este servicio. Haz clic para agregar una 17:30 [DATE] 2 [PERS…" at bounding box center [339, 212] width 678 height 211
click at [598, 33] on icon "add_box" at bounding box center [594, 36] width 10 height 10
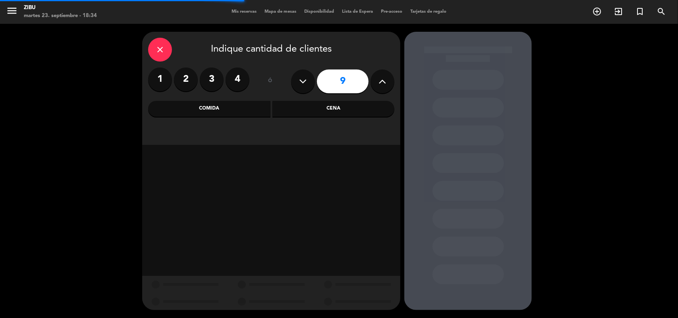
click at [307, 80] on button at bounding box center [303, 82] width 24 height 24
type input "7"
click at [315, 106] on div "Cena" at bounding box center [334, 109] width 122 height 16
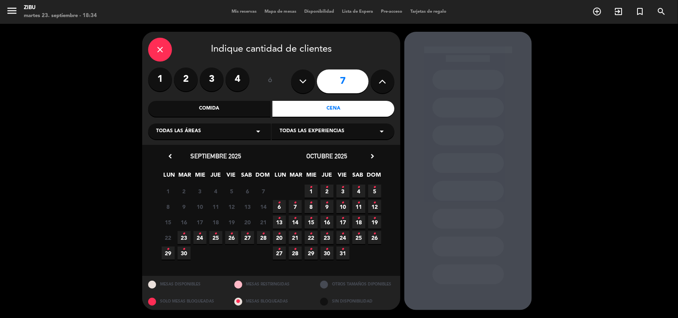
click at [217, 236] on span "25 •" at bounding box center [215, 237] width 13 height 13
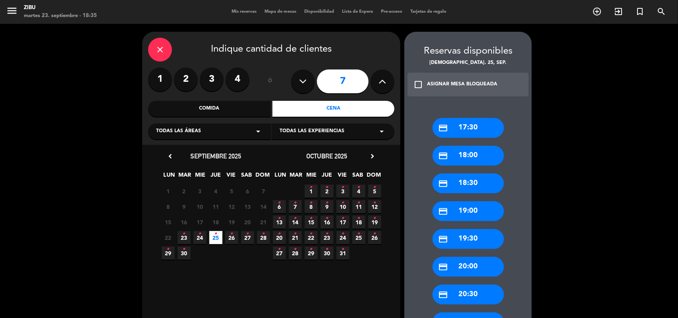
click at [473, 158] on div "credit_card 18:00" at bounding box center [469, 156] width 72 height 20
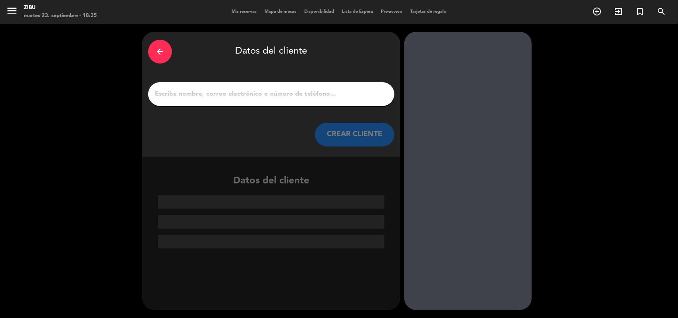
click at [335, 95] on input "1" at bounding box center [271, 94] width 234 height 11
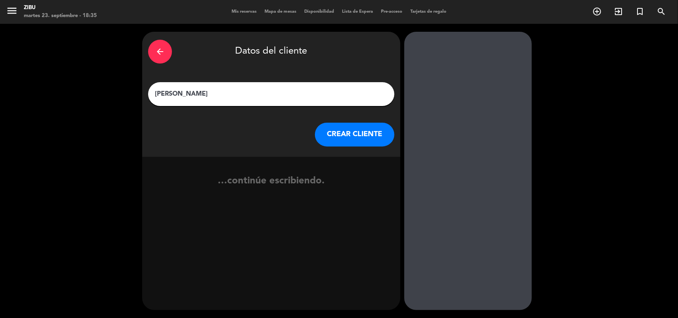
type input "[PERSON_NAME]"
click at [350, 128] on button "CREAR CLIENTE" at bounding box center [354, 135] width 79 height 24
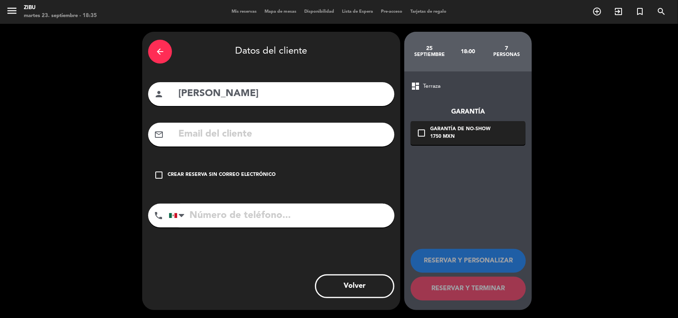
click at [199, 171] on div "Crear reserva sin correo electrónico" at bounding box center [222, 175] width 108 height 8
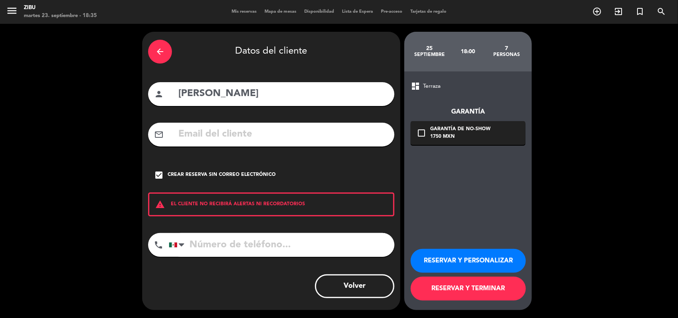
click at [200, 250] on input "tel" at bounding box center [282, 245] width 226 height 24
type input "7226444380"
click at [461, 257] on button "RESERVAR Y PERSONALIZAR" at bounding box center [468, 261] width 115 height 24
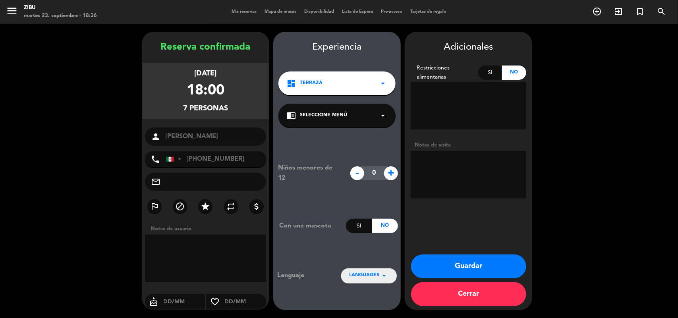
click at [461, 186] on textarea at bounding box center [469, 175] width 116 height 48
type textarea "Cumpleaños"
click at [390, 172] on span "+" at bounding box center [391, 173] width 14 height 14
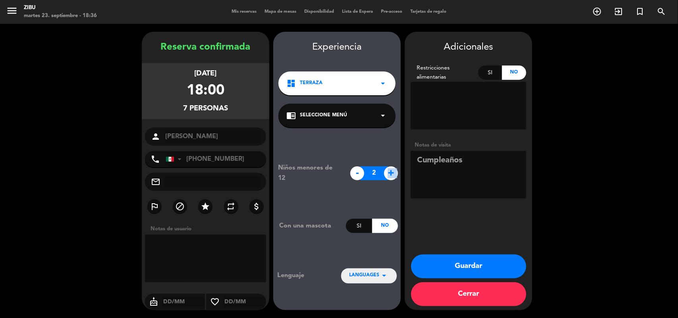
type input "3"
click at [439, 181] on textarea at bounding box center [469, 175] width 116 height 48
click at [472, 257] on button "Guardar" at bounding box center [468, 267] width 115 height 24
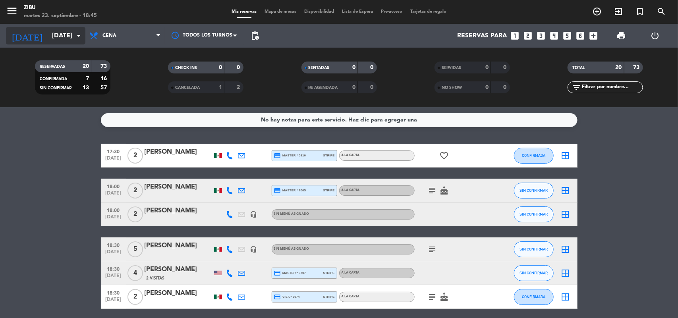
click at [60, 42] on input "[DATE]" at bounding box center [90, 35] width 84 height 15
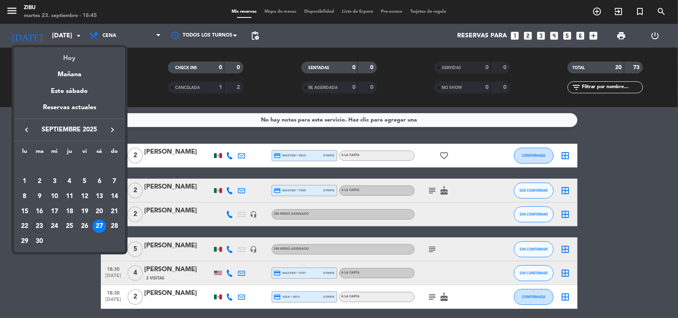
click at [76, 60] on div "Hoy" at bounding box center [69, 55] width 111 height 16
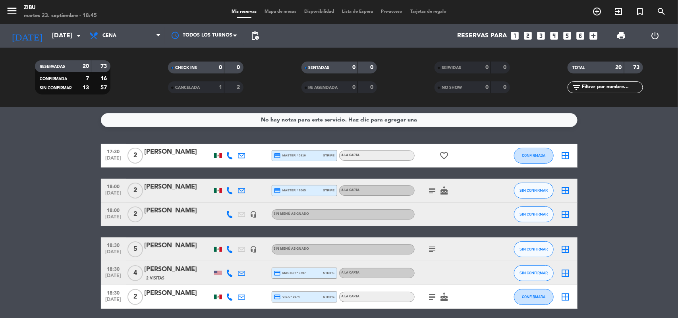
type input "[DATE]"
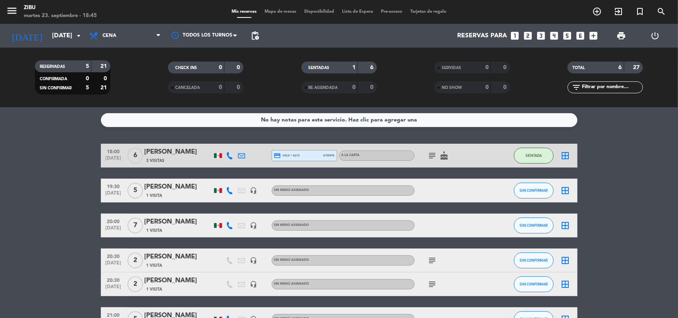
click at [46, 108] on div "No hay notas para este servicio. Haz clic para agregar una 18:00 [DATE] 6 [PERS…" at bounding box center [339, 212] width 678 height 211
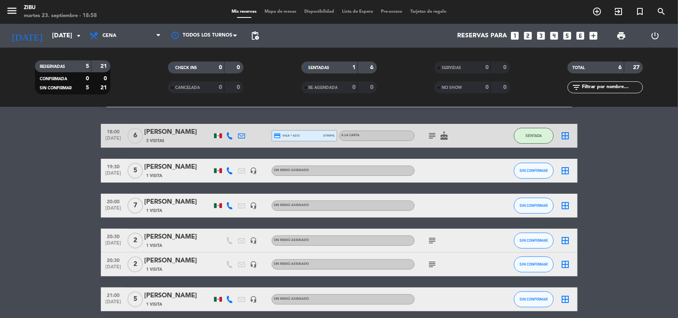
click at [72, 126] on bookings-row "18:00 [DATE] 6 [PERSON_NAME] 3 Visitas credit_card visa * 4272 stripe A LA CART…" at bounding box center [339, 218] width 678 height 188
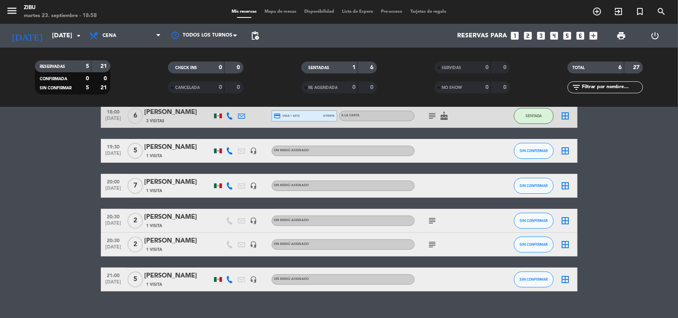
scroll to position [52, 0]
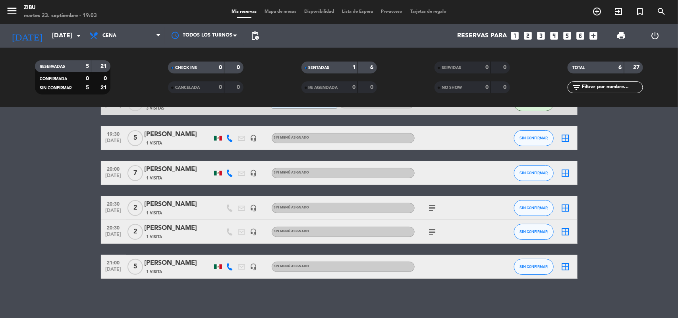
click at [48, 183] on bookings-row "18:00 [DATE] 6 [PERSON_NAME] 3 Visitas credit_card visa * 4272 stripe A LA CART…" at bounding box center [339, 185] width 678 height 188
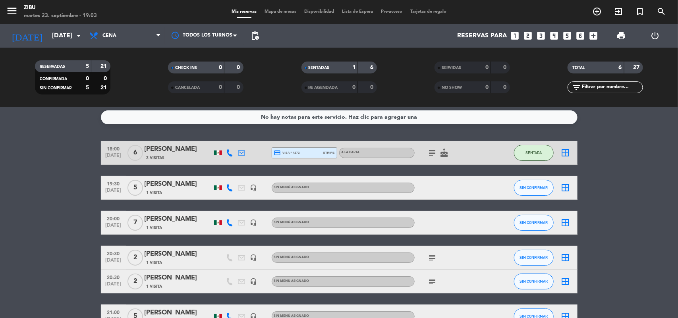
scroll to position [0, 0]
